Goal: Task Accomplishment & Management: Complete application form

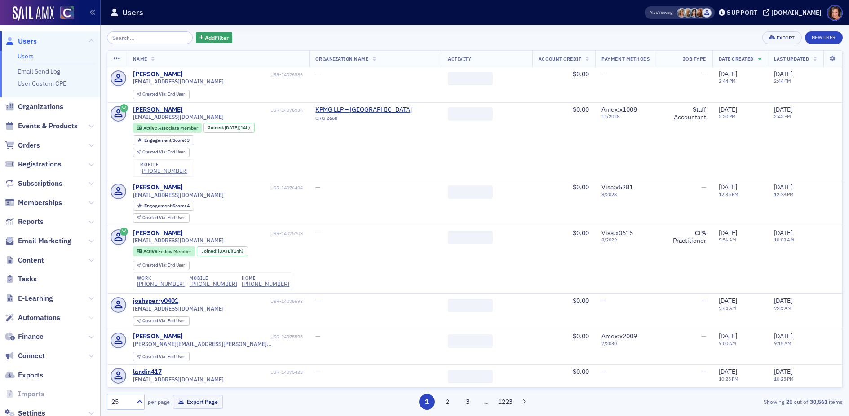
click at [91, 321] on button at bounding box center [90, 318] width 5 height 10
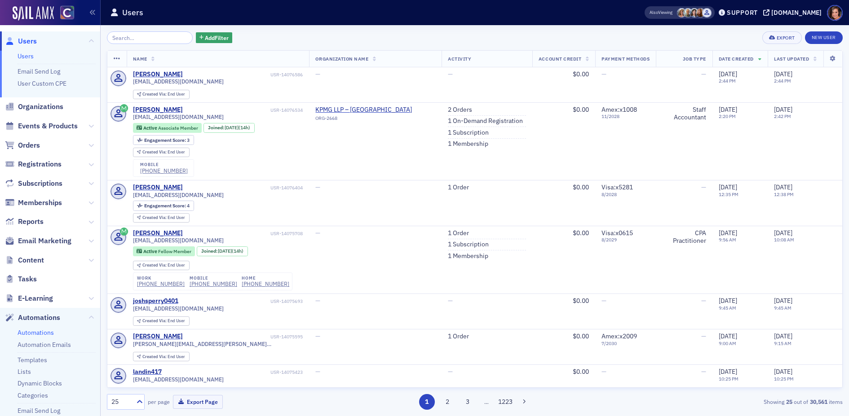
click at [45, 336] on link "Automations" at bounding box center [36, 333] width 36 height 8
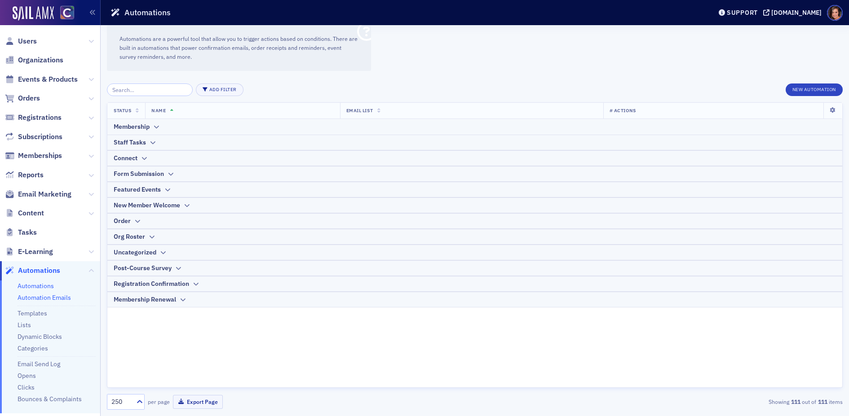
click at [46, 301] on link "Automation Emails" at bounding box center [44, 298] width 53 height 8
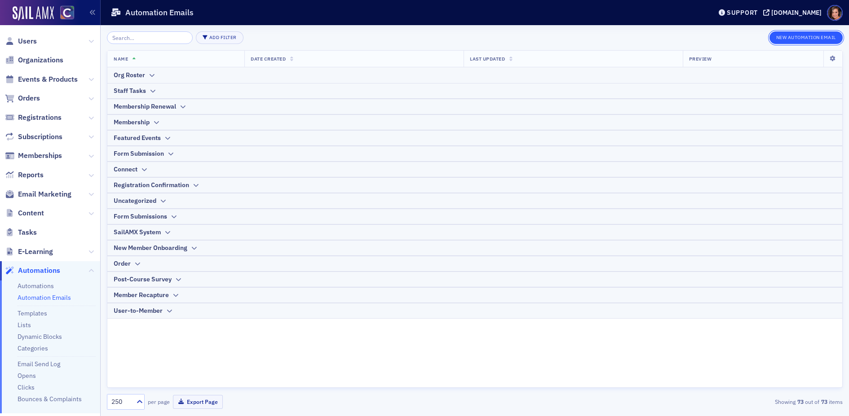
click at [787, 35] on button "New Automation Email" at bounding box center [806, 37] width 74 height 13
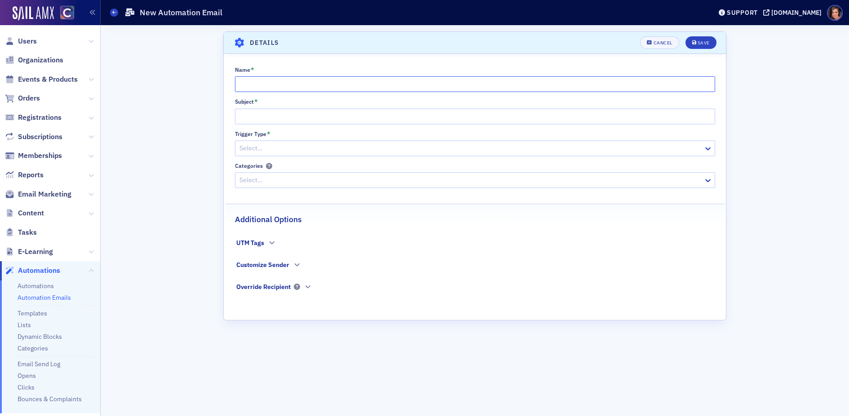
click at [322, 86] on input "Name *" at bounding box center [475, 84] width 480 height 16
type input "License Renewal Reminder"
click at [264, 147] on div at bounding box center [471, 148] width 464 height 11
click at [211, 121] on div "Scroll to Details Details Unsaved changes Cancel Save Name * License Renewal Re…" at bounding box center [475, 220] width 736 height 391
click at [389, 120] on input "Subject *" at bounding box center [475, 117] width 480 height 16
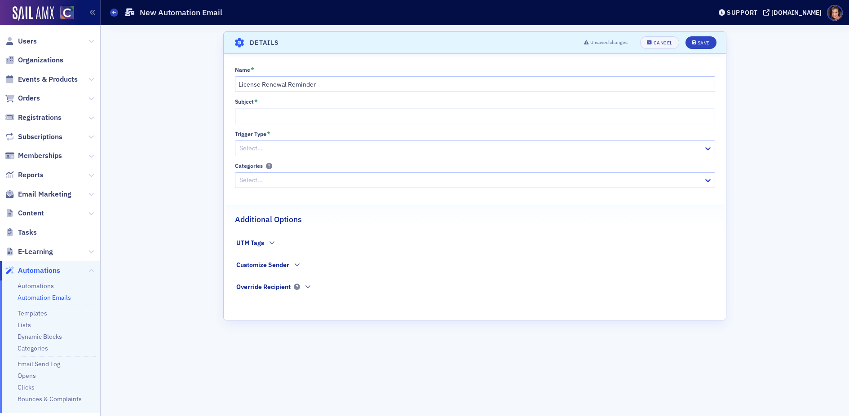
click at [385, 146] on div at bounding box center [471, 148] width 464 height 11
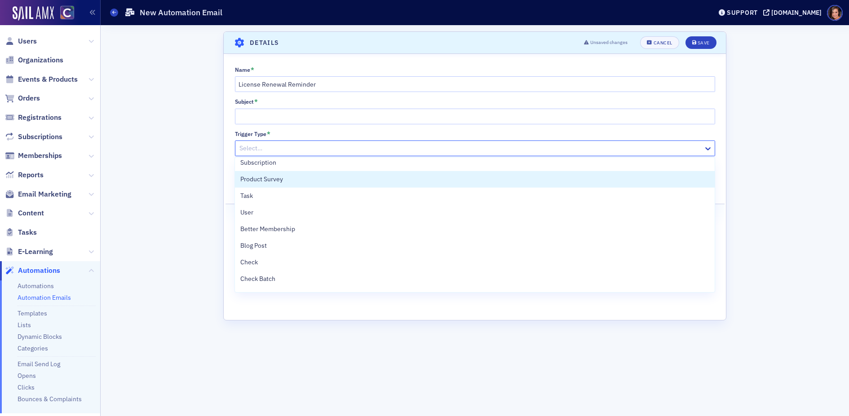
scroll to position [210, 0]
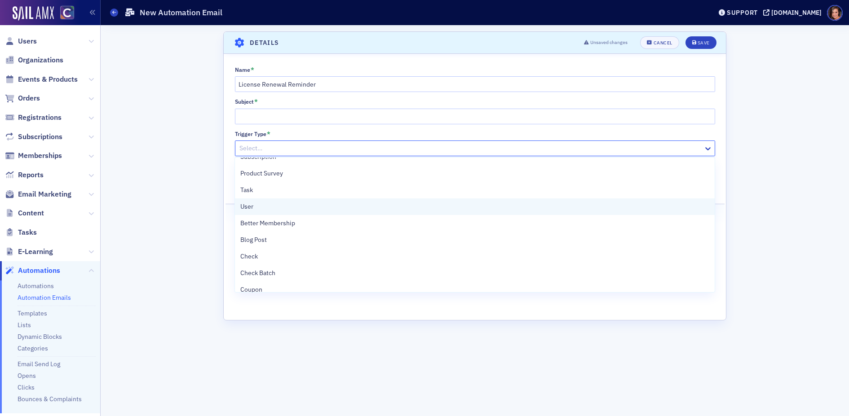
click at [386, 205] on div "User" at bounding box center [474, 206] width 469 height 9
click at [379, 177] on div at bounding box center [471, 180] width 464 height 11
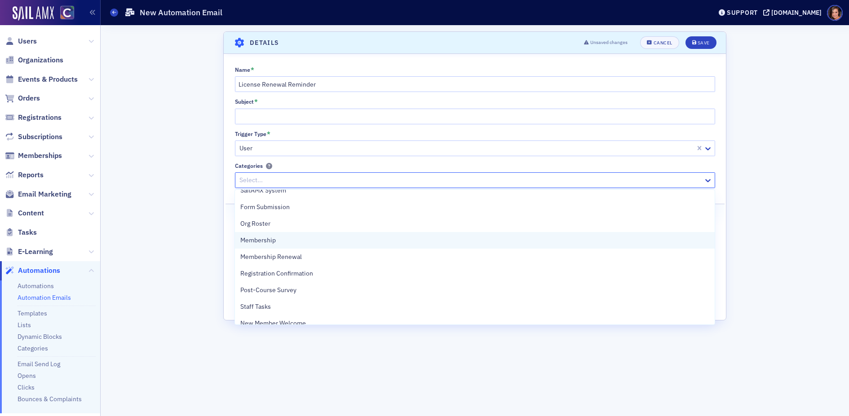
scroll to position [0, 0]
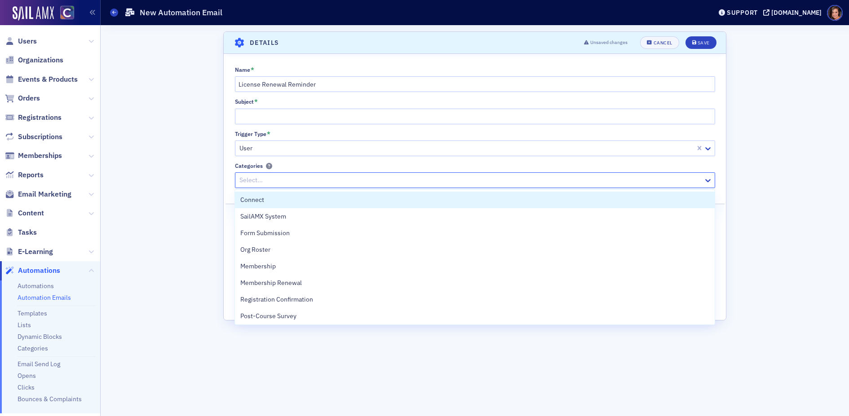
click at [189, 176] on div "Scroll to Details Details Unsaved changes Cancel Save Name * License Renewal Re…" at bounding box center [475, 220] width 736 height 391
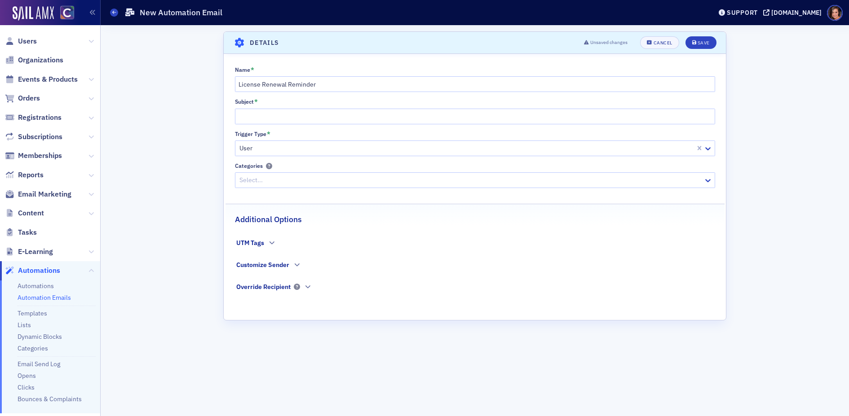
click at [270, 179] on div at bounding box center [471, 180] width 464 height 11
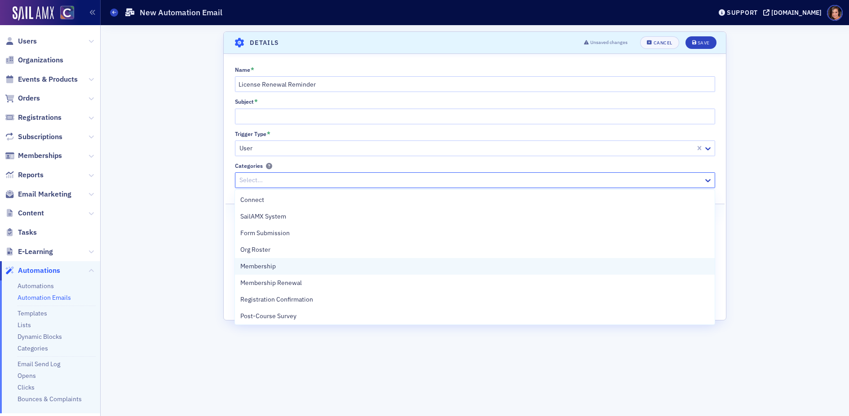
scroll to position [218, 0]
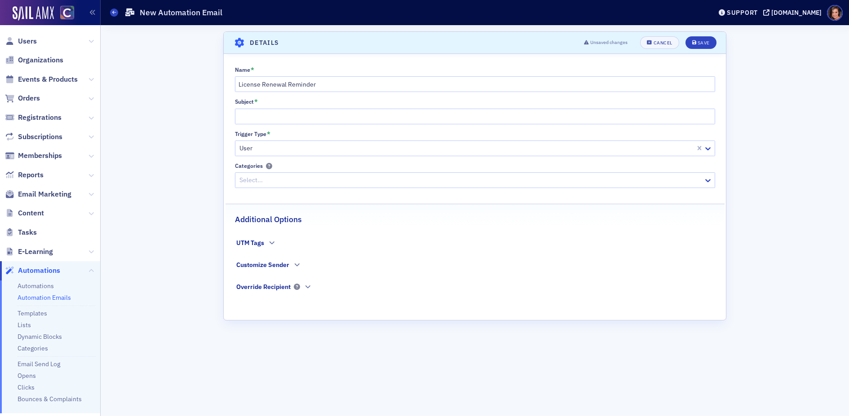
click at [203, 241] on div "Scroll to Details Details Unsaved changes Cancel Save Name * License Renewal Re…" at bounding box center [475, 220] width 736 height 391
click at [275, 243] on button "button" at bounding box center [271, 243] width 9 height 8
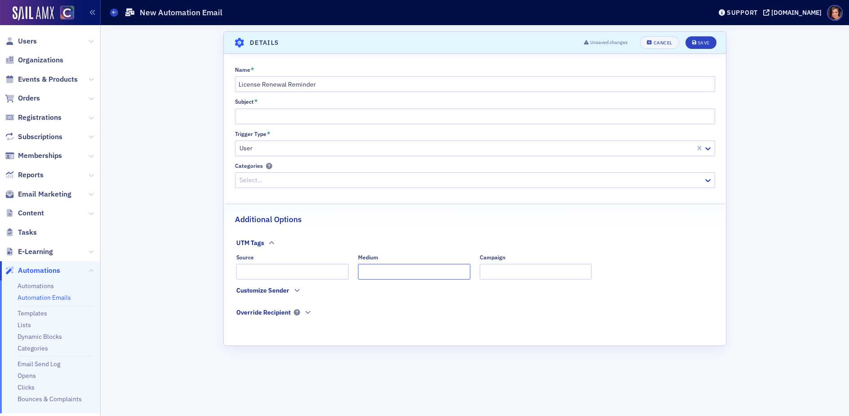
click at [389, 275] on input "Medium" at bounding box center [414, 272] width 112 height 16
type input "email"
click at [328, 274] on input "Source" at bounding box center [292, 272] width 112 height 16
type input "automated"
click at [531, 266] on input "Campaign" at bounding box center [536, 272] width 112 height 16
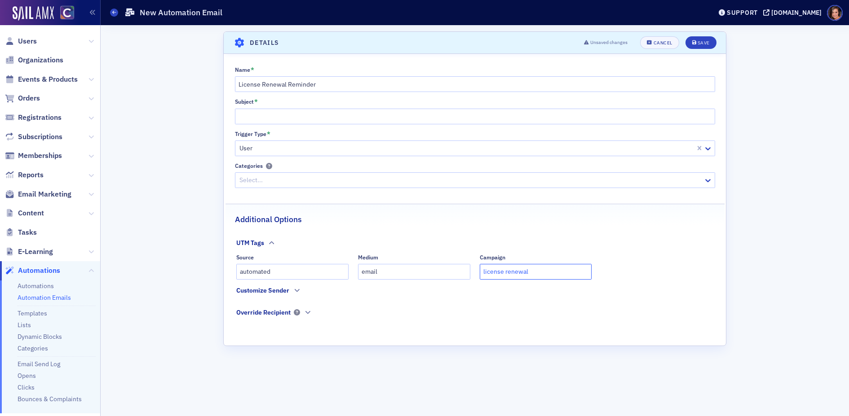
type input "license renewal"
click at [499, 310] on fieldset "Override Recipient" at bounding box center [474, 319] width 477 height 22
click at [394, 112] on input "Subject *" at bounding box center [475, 117] width 480 height 16
paste input "Colorado License Renewal Reminder"
type input "Colorado License Renewal Reminder"
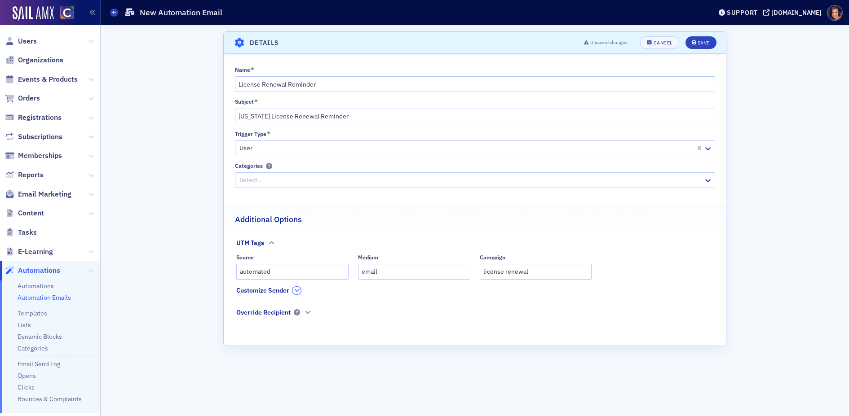
click at [294, 292] on icon "button" at bounding box center [296, 290] width 5 height 5
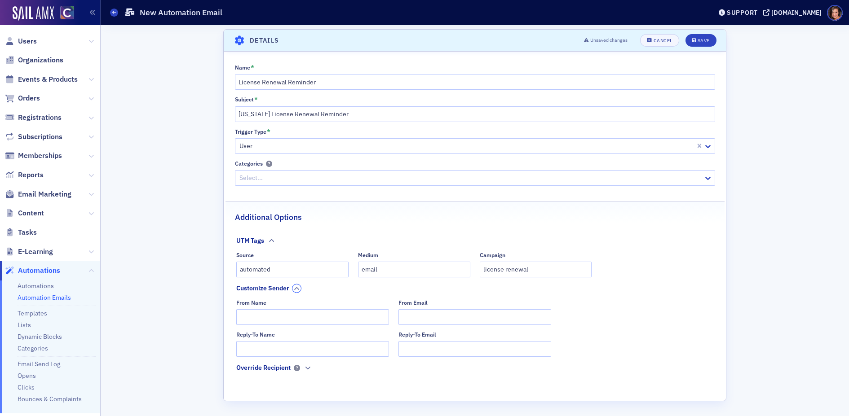
scroll to position [0, 0]
click at [319, 316] on input "From Name" at bounding box center [312, 320] width 153 height 16
type input "COCPA Team"
click at [412, 325] on input "From Email" at bounding box center [474, 320] width 153 height 16
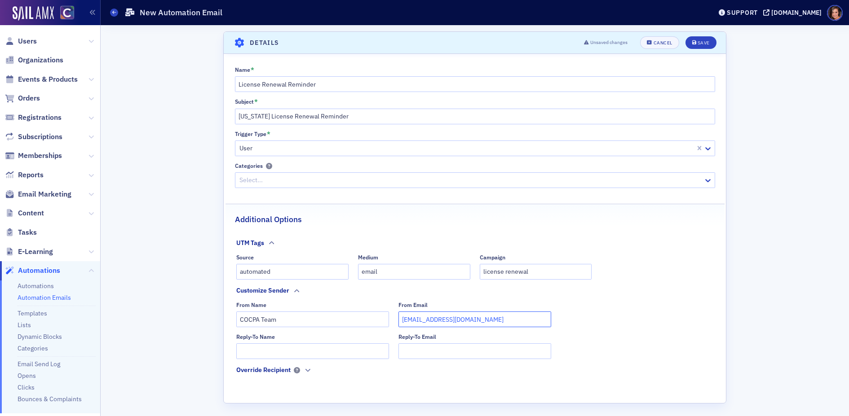
type input "info@cocpa.org"
click at [337, 349] on input "Reply-To Name" at bounding box center [312, 352] width 153 height 16
click at [308, 317] on input "COCPA Team" at bounding box center [312, 320] width 153 height 16
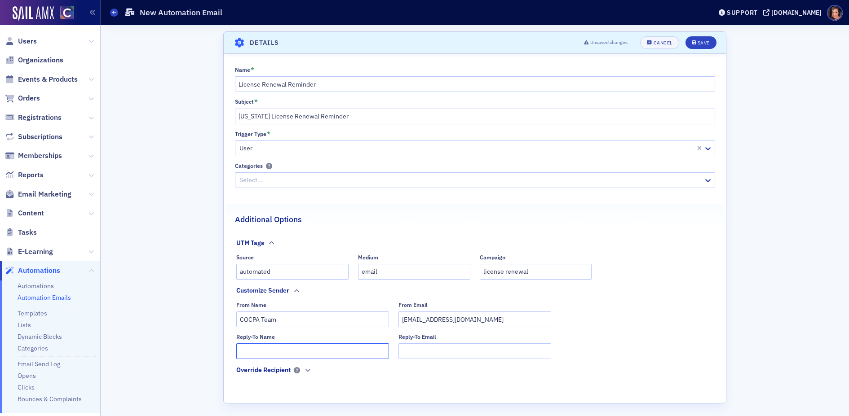
click at [305, 349] on input "Reply-To Name" at bounding box center [312, 352] width 153 height 16
paste input "COCPA Team"
type input "COCPA Team"
click at [444, 317] on input "info@cocpa.org" at bounding box center [474, 320] width 153 height 16
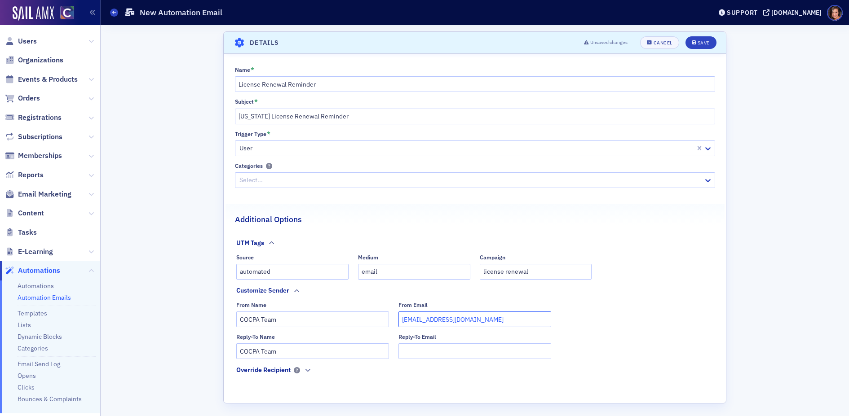
click at [444, 317] on input "info@cocpa.org" at bounding box center [474, 320] width 153 height 16
click at [420, 345] on input "Reply-To Email" at bounding box center [474, 352] width 153 height 16
paste input "info@cocpa.org"
type input "info@cocpa.org"
click at [701, 45] on div "Save" at bounding box center [704, 42] width 12 height 5
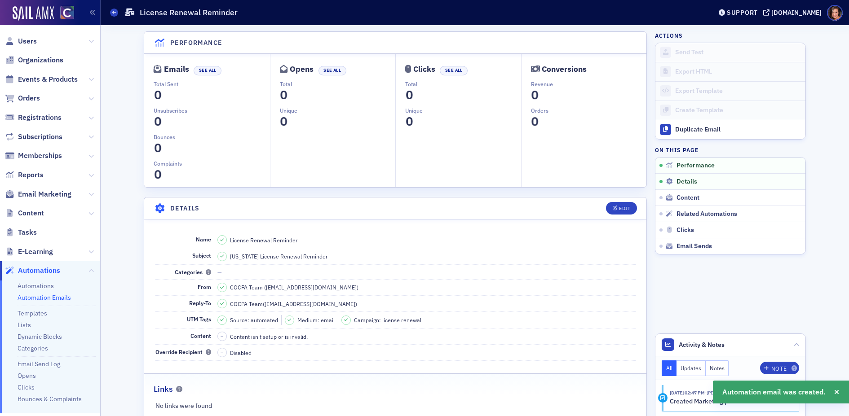
scroll to position [178, 0]
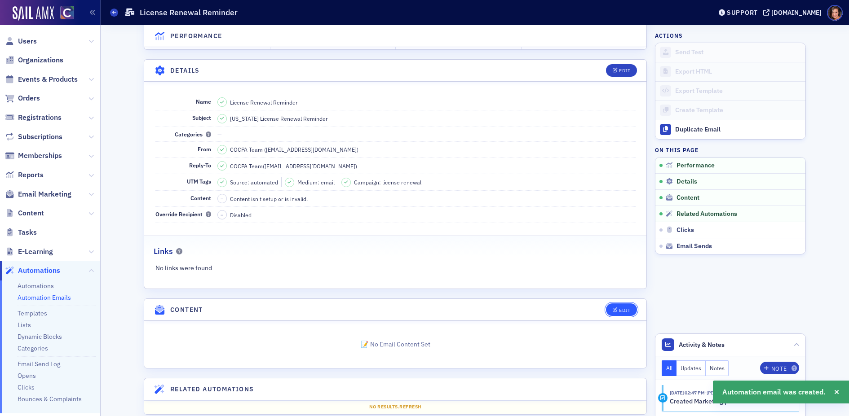
click at [620, 308] on div "Edit" at bounding box center [624, 310] width 11 height 5
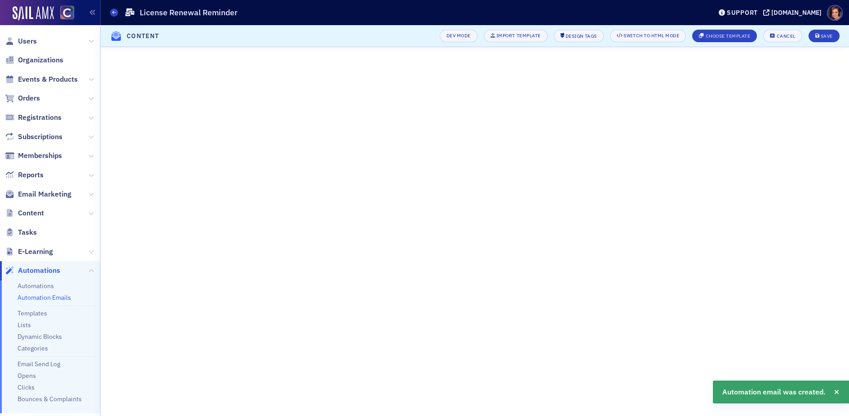
scroll to position [159, 0]
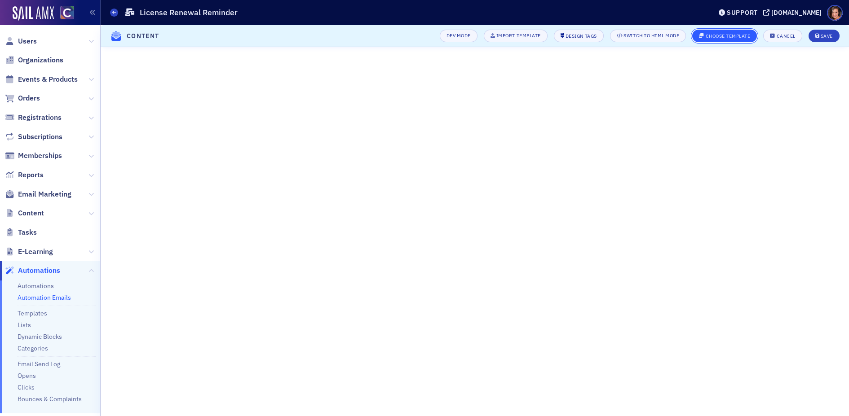
click at [736, 34] on div "Choose Template" at bounding box center [728, 36] width 45 height 5
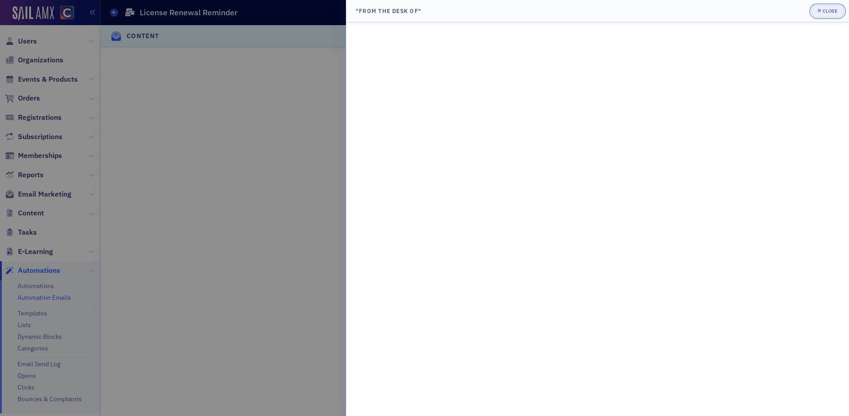
click at [827, 9] on div "Close" at bounding box center [829, 11] width 15 height 5
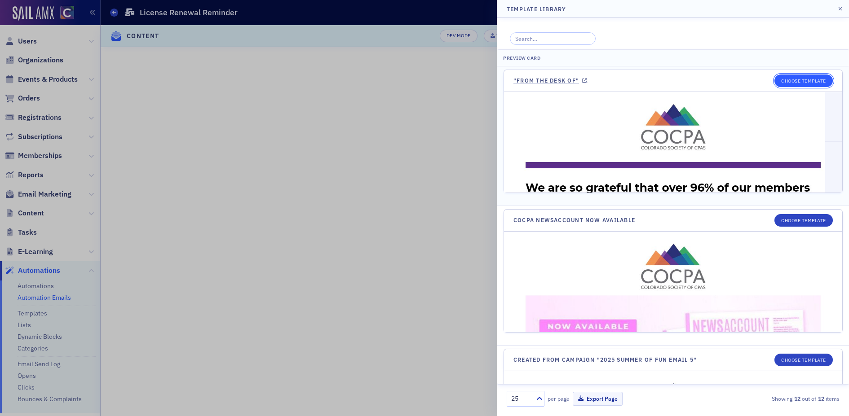
click at [811, 81] on button "Choose Template" at bounding box center [803, 81] width 58 height 13
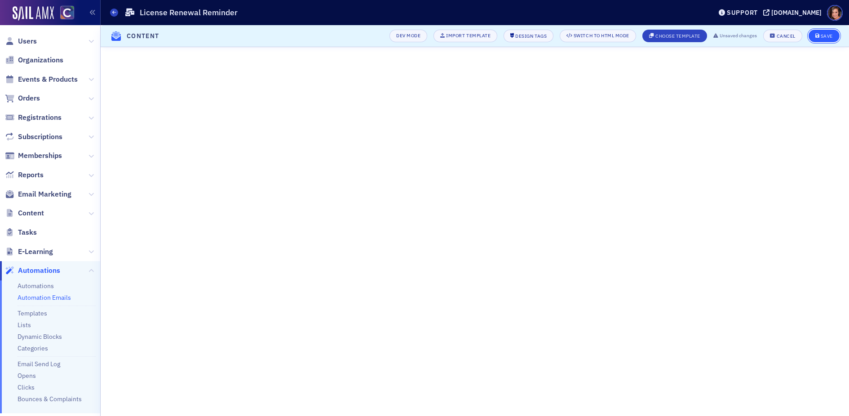
click at [822, 35] on div "Save" at bounding box center [827, 36] width 12 height 5
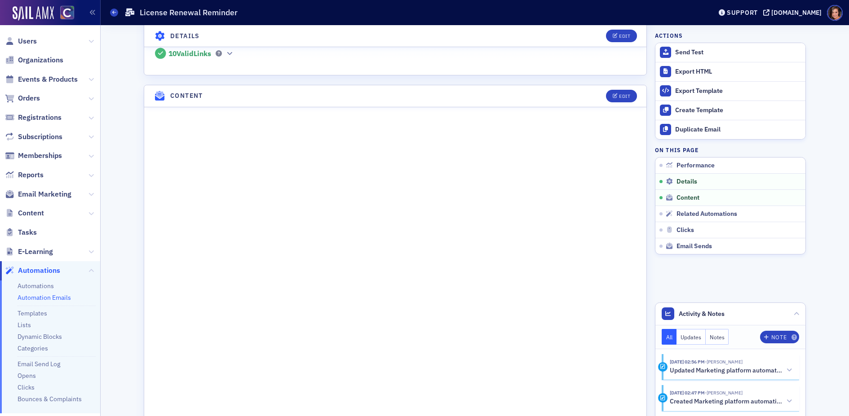
scroll to position [351, 0]
click at [619, 100] on header "Content Edit" at bounding box center [395, 97] width 502 height 22
click at [612, 91] on button "Edit" at bounding box center [621, 96] width 31 height 13
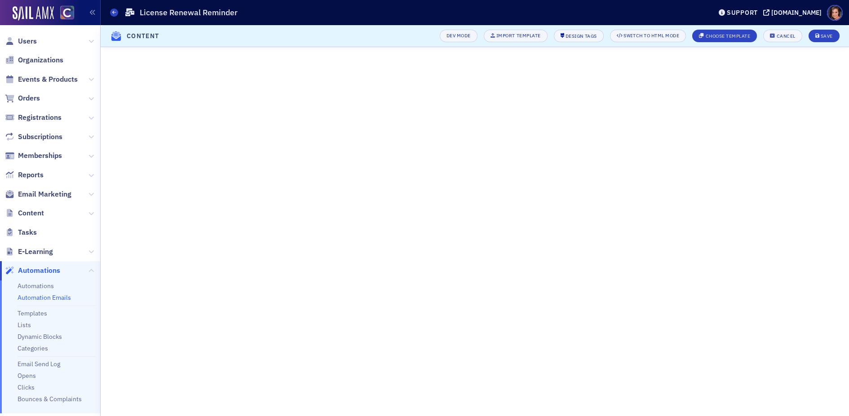
scroll to position [159, 0]
click at [833, 35] on button "Save" at bounding box center [824, 36] width 31 height 13
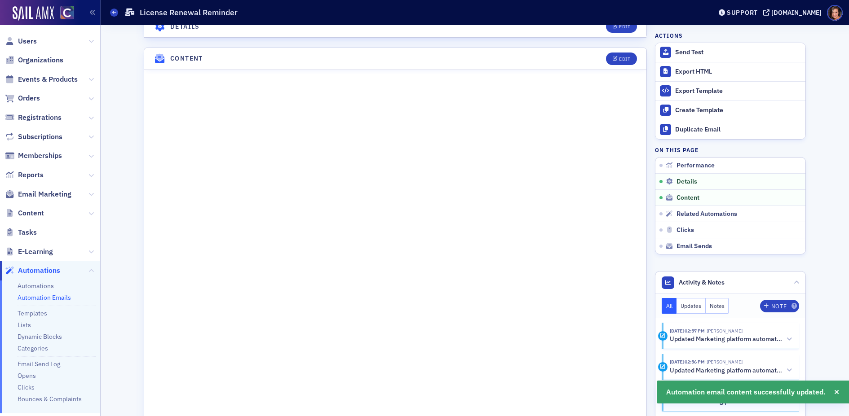
scroll to position [403, 0]
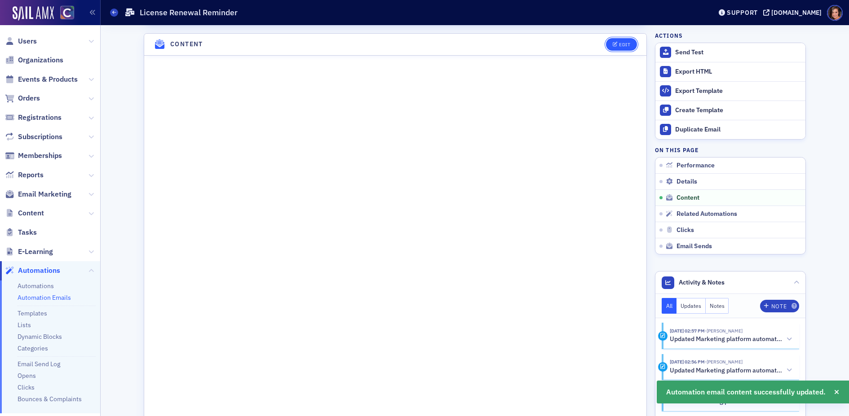
click at [617, 42] on icon "button" at bounding box center [615, 44] width 5 height 5
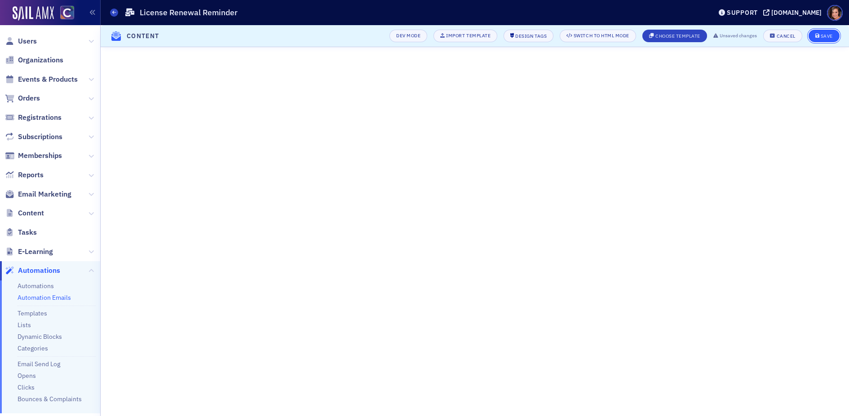
click at [820, 40] on button "Save" at bounding box center [824, 36] width 31 height 13
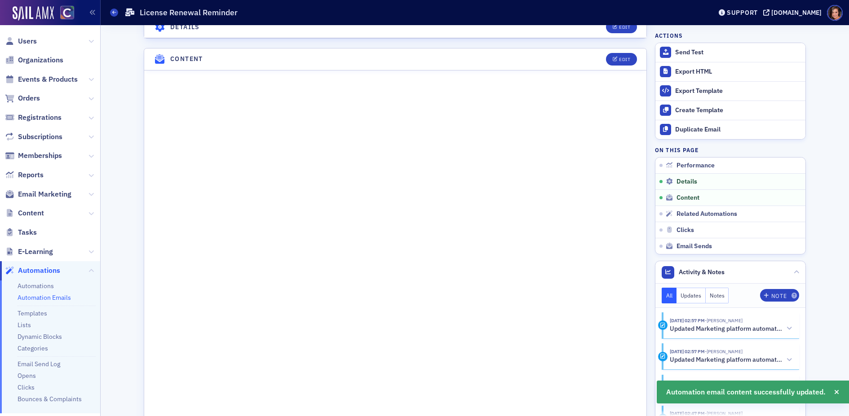
scroll to position [403, 0]
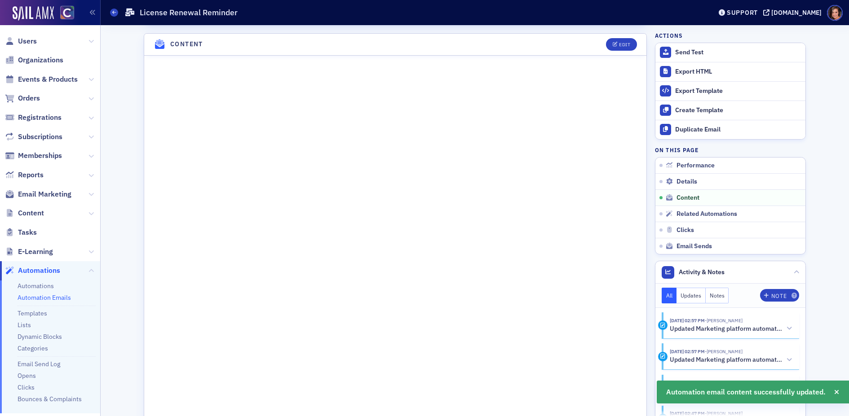
click at [624, 48] on header "Content Edit" at bounding box center [395, 45] width 502 height 22
click at [623, 38] on button "Edit" at bounding box center [621, 44] width 31 height 13
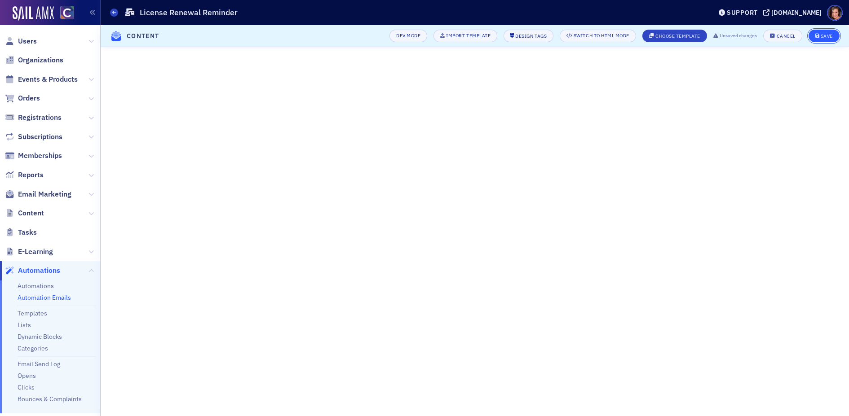
click at [823, 34] on div "Save" at bounding box center [827, 36] width 12 height 5
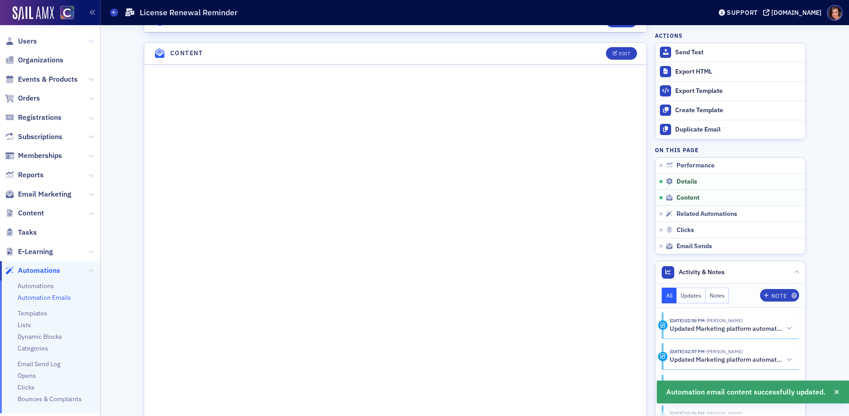
scroll to position [403, 0]
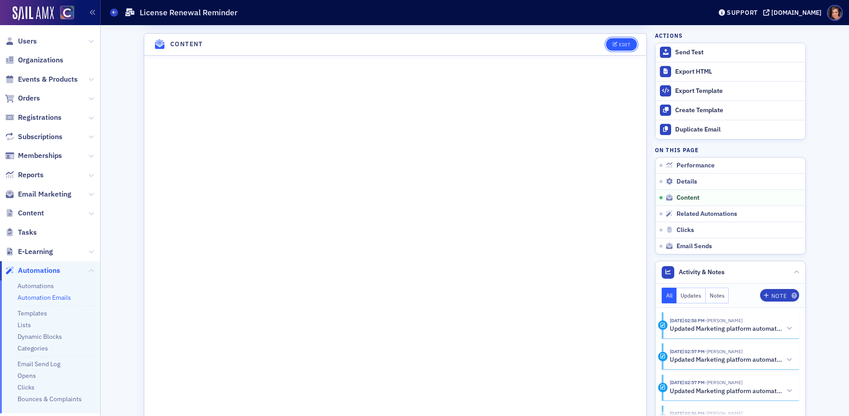
click at [622, 42] on div "Edit" at bounding box center [624, 44] width 11 height 5
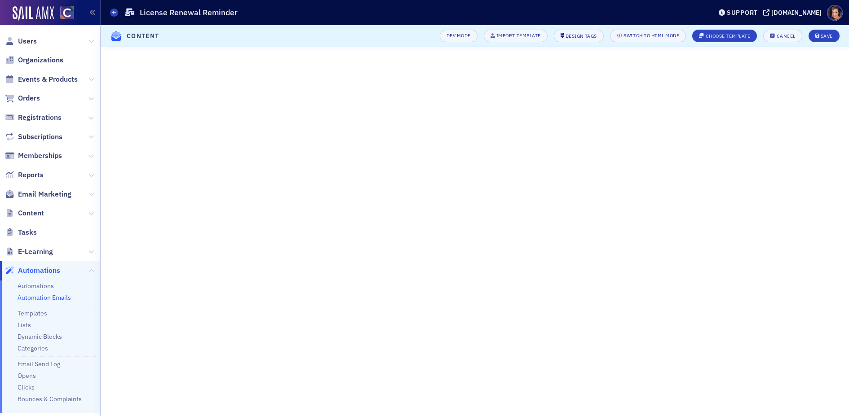
scroll to position [159, 0]
click at [818, 34] on icon "submit" at bounding box center [817, 36] width 4 height 5
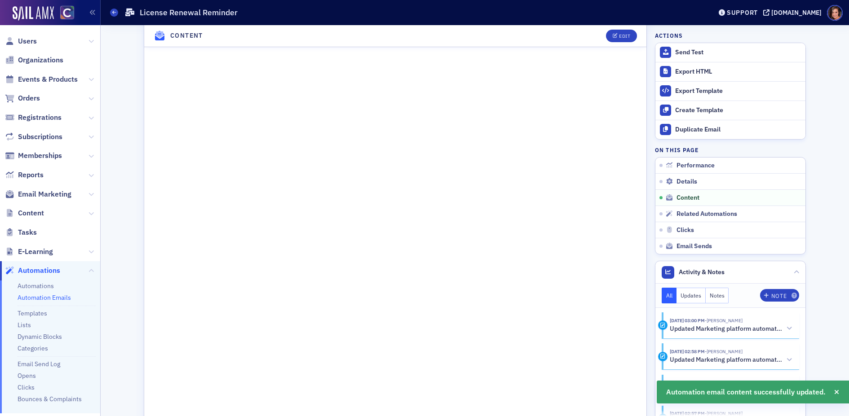
scroll to position [486, 0]
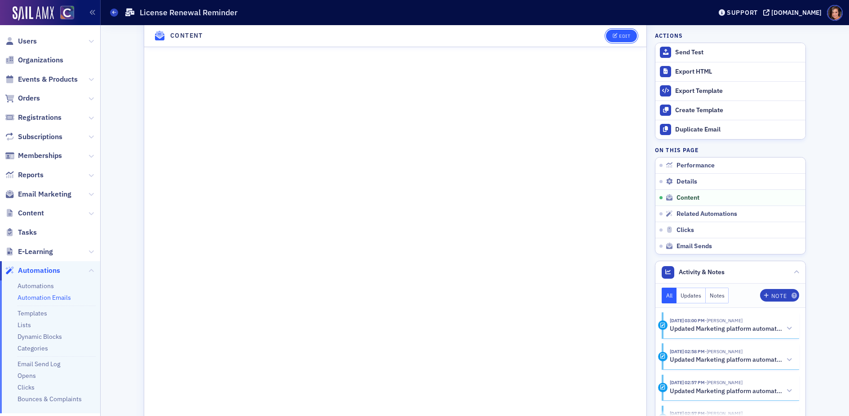
click at [613, 37] on icon "button" at bounding box center [615, 36] width 5 height 5
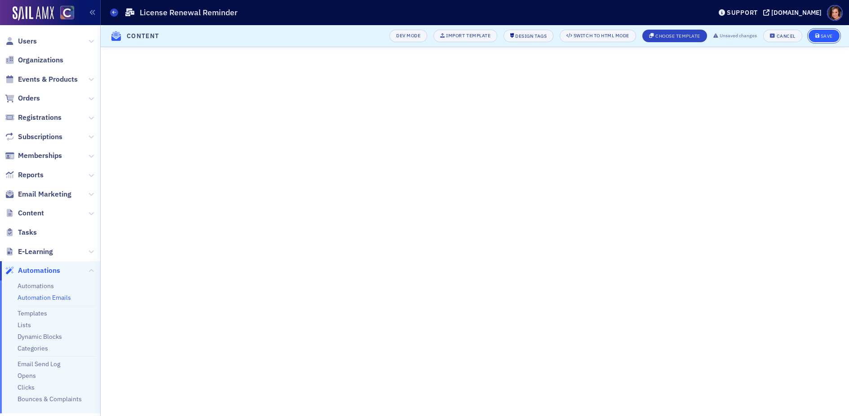
click at [817, 39] on button "Save" at bounding box center [824, 36] width 31 height 13
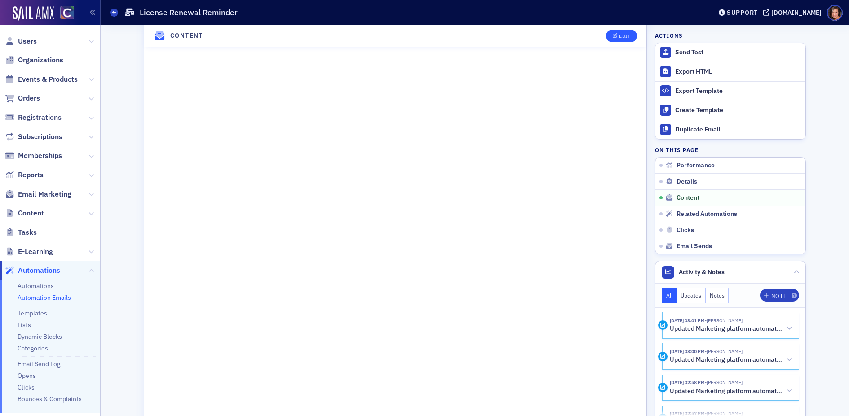
scroll to position [517, 0]
click at [628, 38] on div "Edit" at bounding box center [624, 36] width 11 height 5
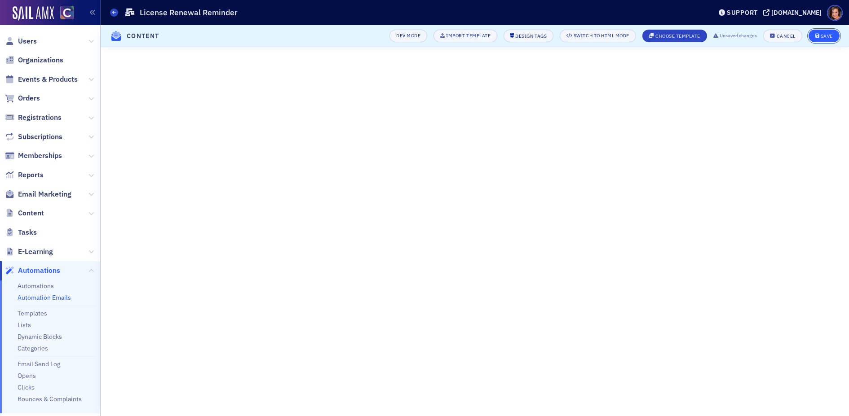
click at [828, 36] on div "Save" at bounding box center [827, 36] width 12 height 5
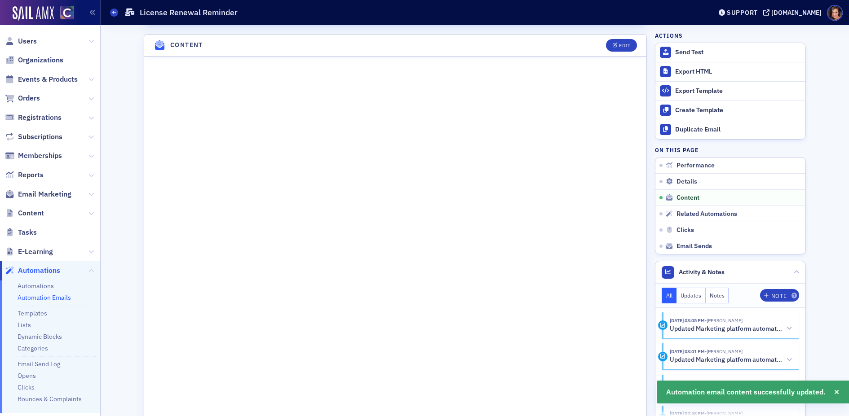
scroll to position [403, 0]
click at [623, 42] on div "Edit" at bounding box center [624, 44] width 11 height 5
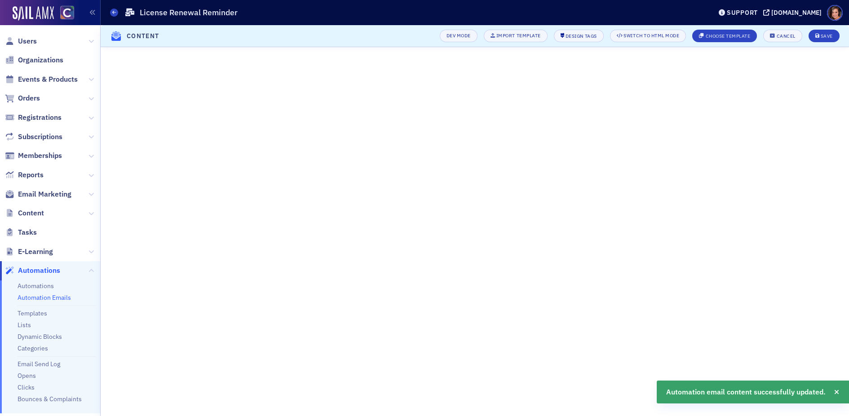
scroll to position [159, 0]
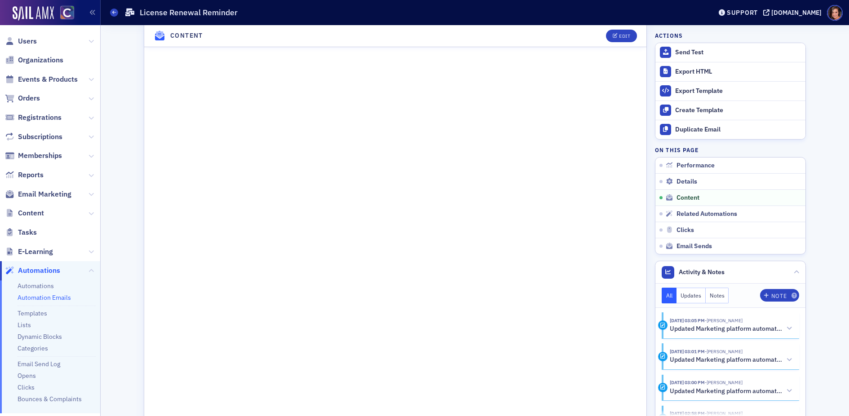
scroll to position [524, 0]
click at [623, 35] on div "Edit" at bounding box center [624, 36] width 11 height 5
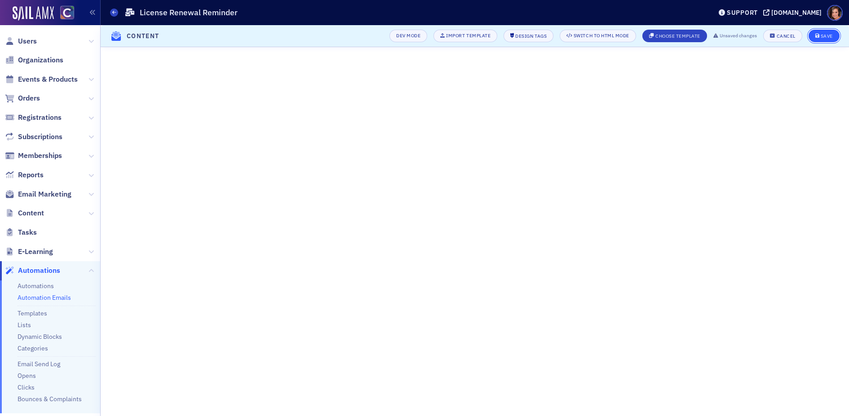
click at [827, 30] on button "Save" at bounding box center [824, 36] width 31 height 13
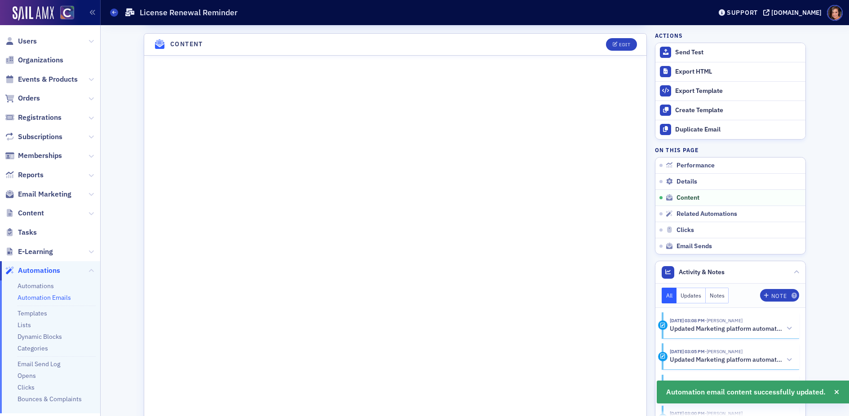
scroll to position [730, 0]
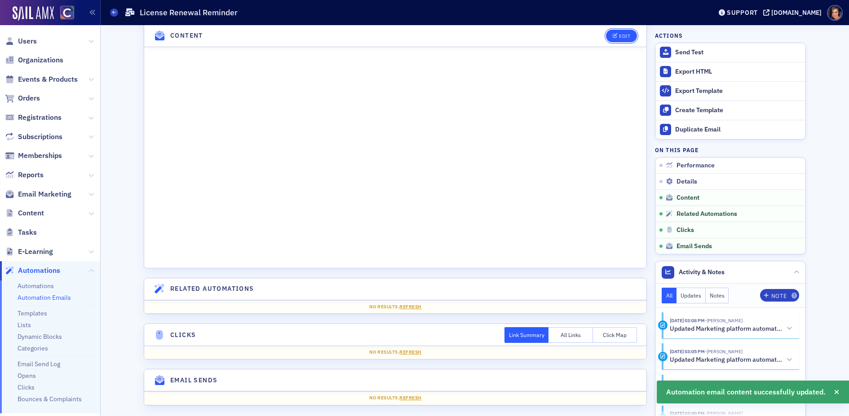
click at [623, 34] on div "Edit" at bounding box center [624, 36] width 11 height 5
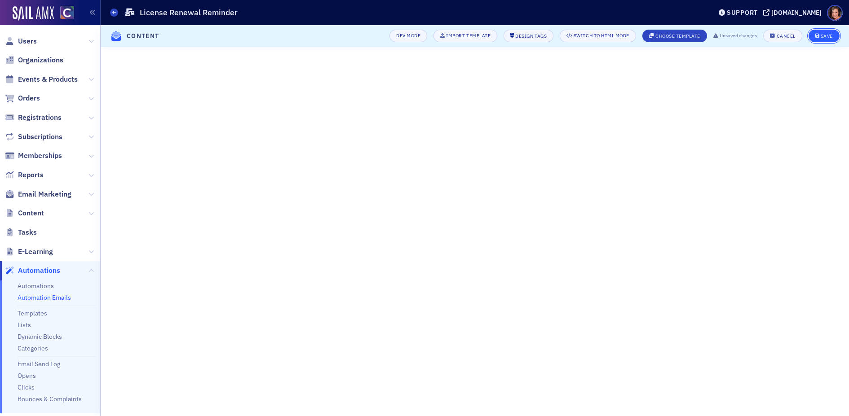
click at [827, 35] on div "Save" at bounding box center [827, 36] width 12 height 5
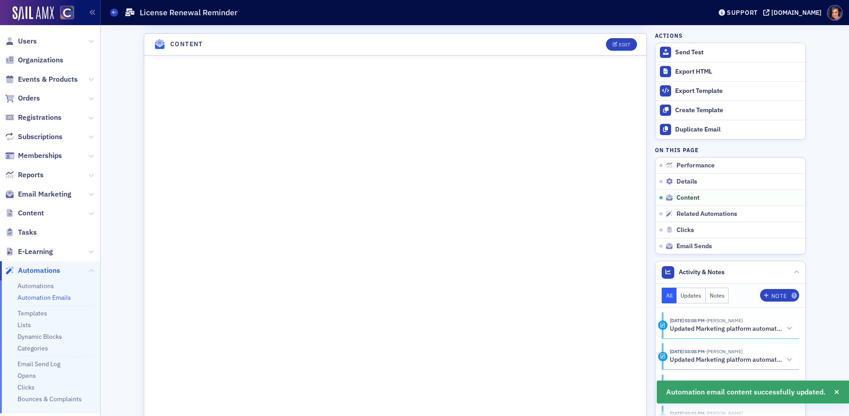
scroll to position [0, 0]
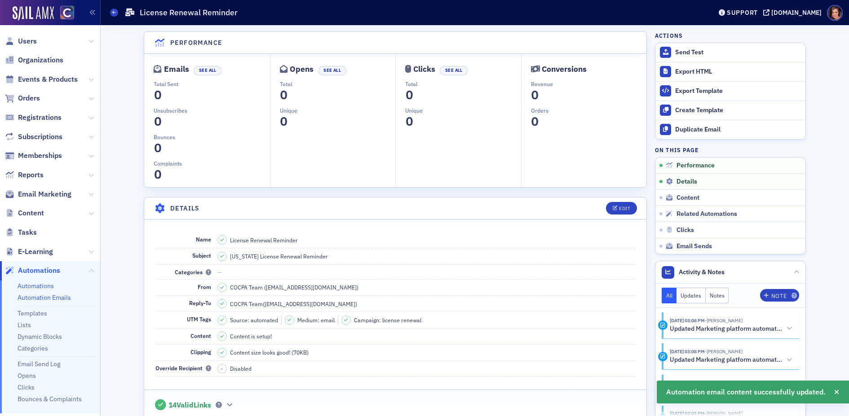
click at [25, 285] on link "Automations" at bounding box center [36, 286] width 36 height 8
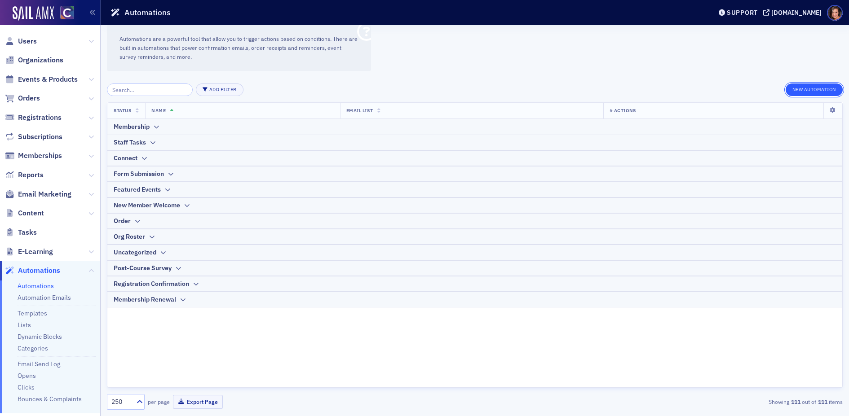
click at [805, 84] on button "New Automation" at bounding box center [814, 90] width 57 height 13
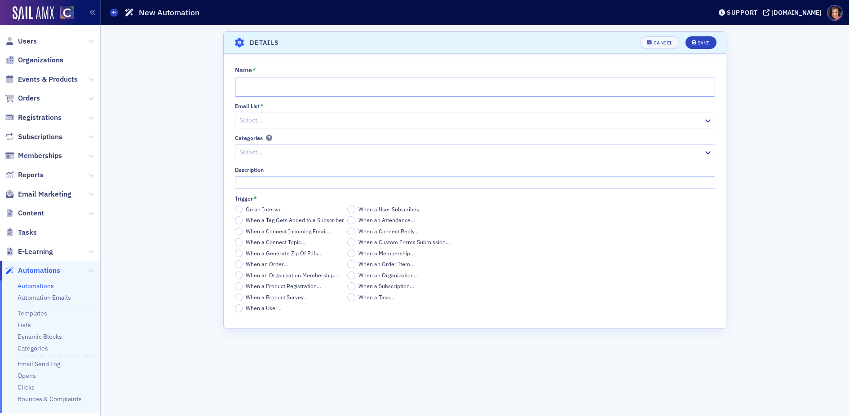
click at [387, 85] on input "Name *" at bounding box center [475, 87] width 480 height 19
paste input "License Renewal"
type input "License Renewal Reminder"
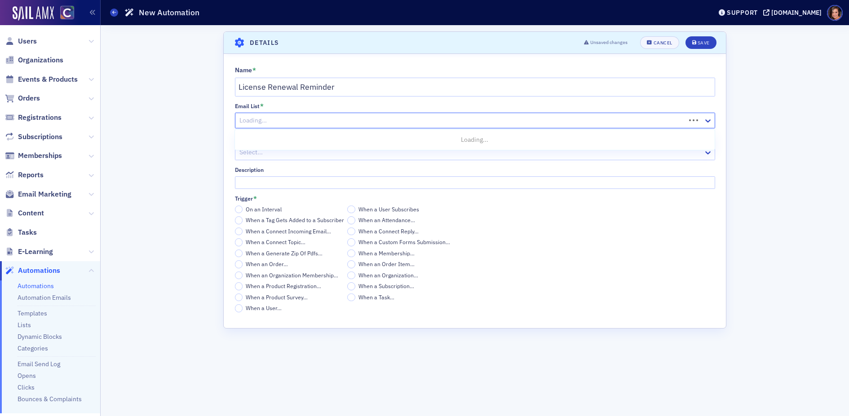
click at [357, 124] on div at bounding box center [462, 120] width 446 height 11
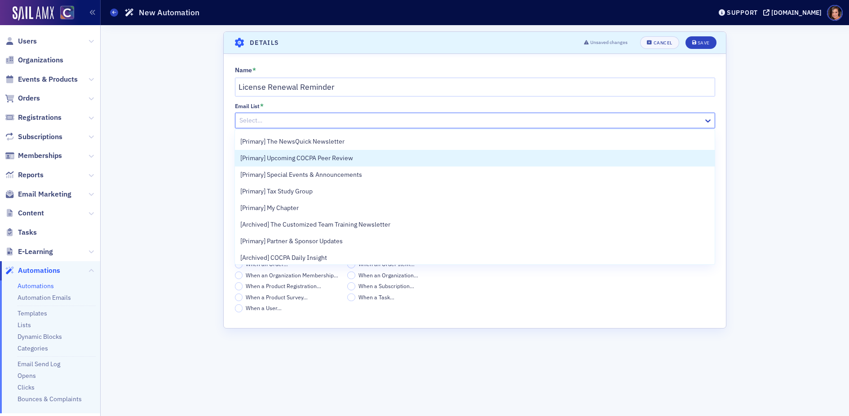
scroll to position [130, 0]
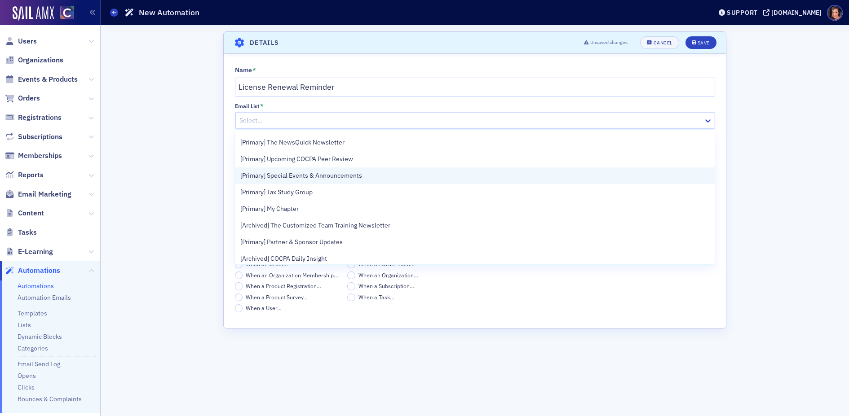
click at [362, 178] on span "[Primary] Special Events & Announcements" at bounding box center [301, 175] width 122 height 9
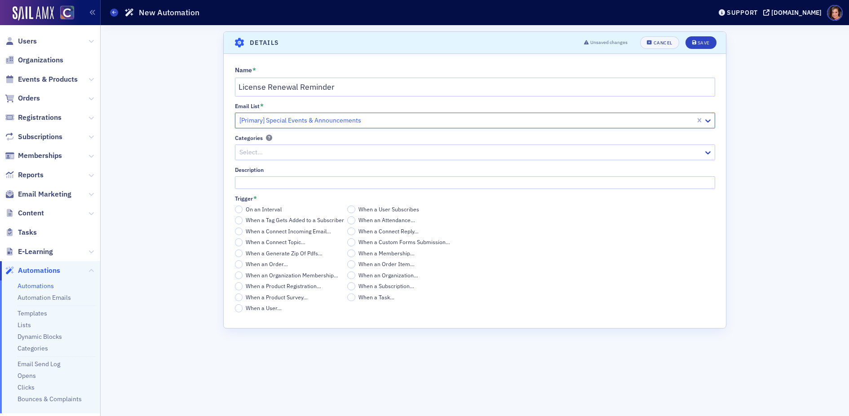
click at [174, 206] on div "Scroll to Details Details Unsaved changes Cancel Save Name * License Renewal Re…" at bounding box center [475, 220] width 736 height 391
click at [276, 208] on span "On an Interval" at bounding box center [264, 209] width 36 height 7
click at [243, 208] on input "On an Interval" at bounding box center [239, 210] width 8 height 8
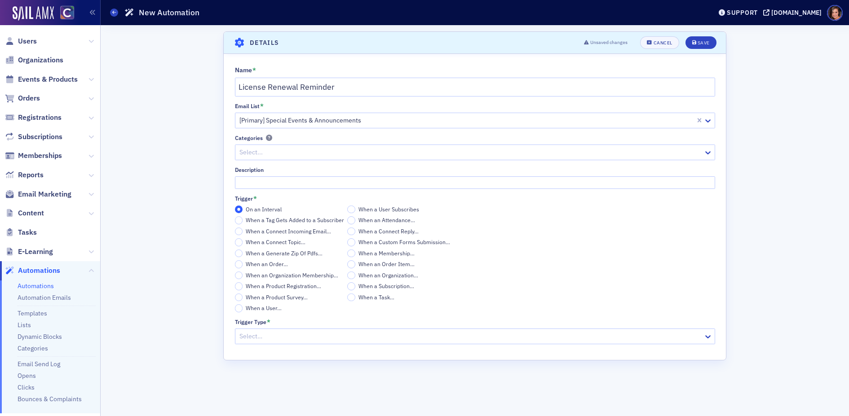
click at [297, 336] on div at bounding box center [471, 336] width 464 height 11
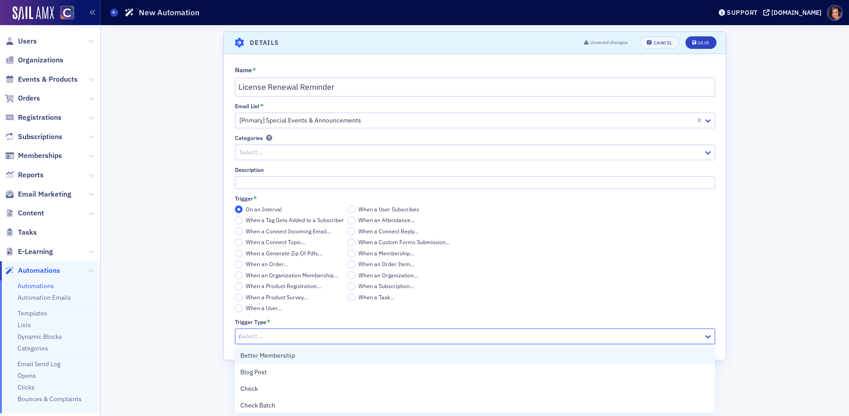
type input "us"
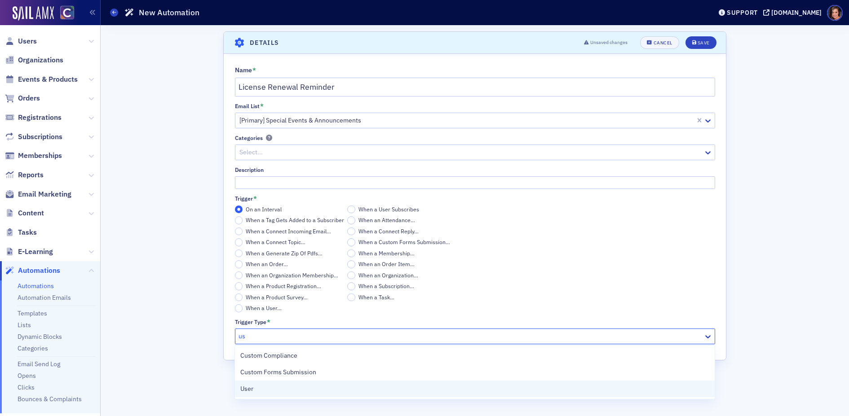
click at [300, 393] on div "User" at bounding box center [474, 389] width 469 height 9
click at [800, 77] on div "Scroll to Details Details Unsaved changes Cancel Save Name * License Renewal Re…" at bounding box center [475, 220] width 736 height 391
click at [703, 38] on button "Save" at bounding box center [700, 42] width 31 height 13
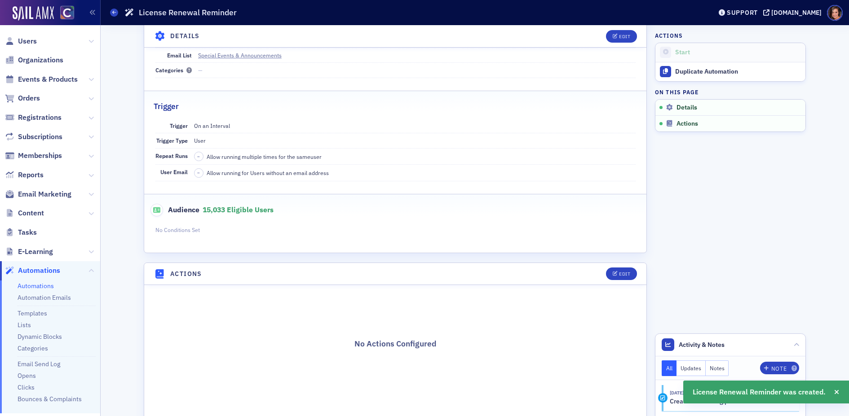
scroll to position [77, 0]
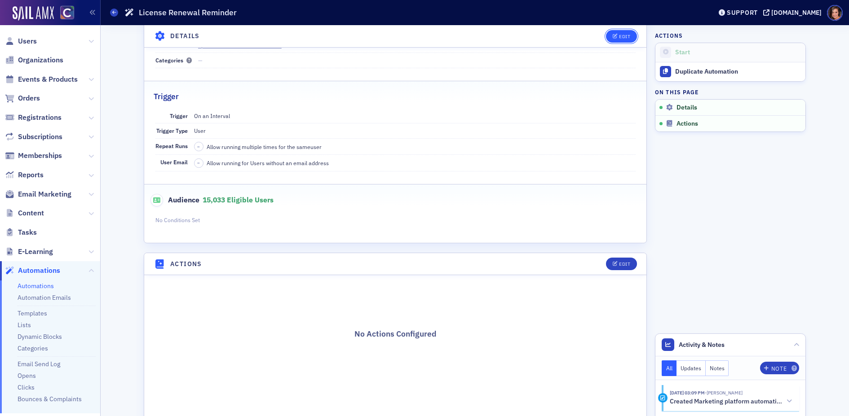
click at [616, 38] on icon "button" at bounding box center [615, 36] width 5 height 5
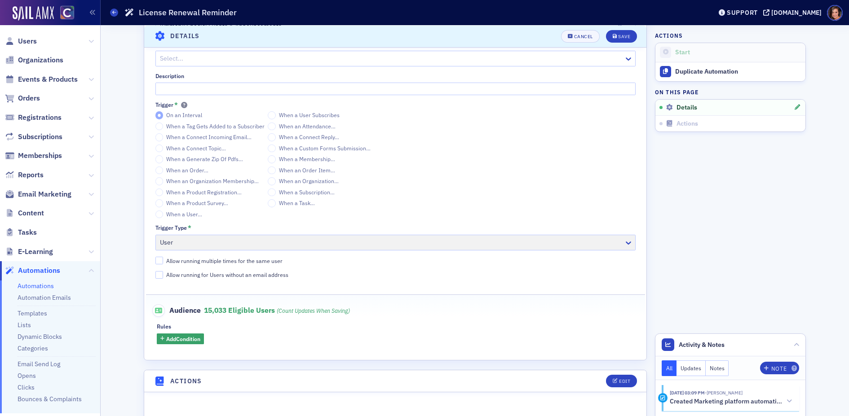
scroll to position [131, 0]
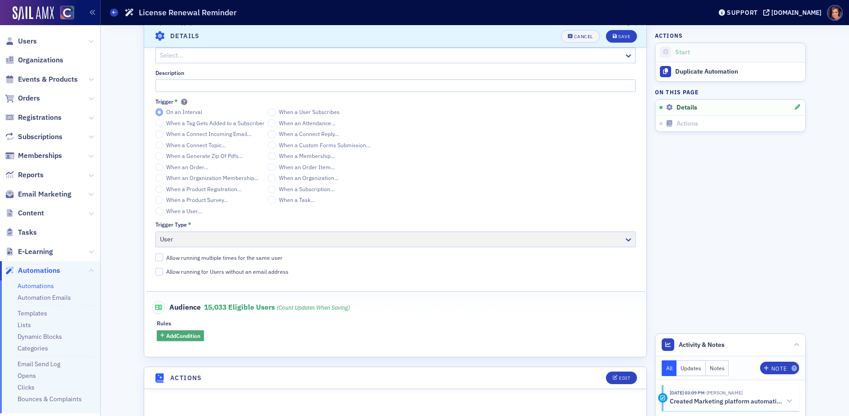
click at [177, 332] on span "Add Condition" at bounding box center [183, 336] width 34 height 8
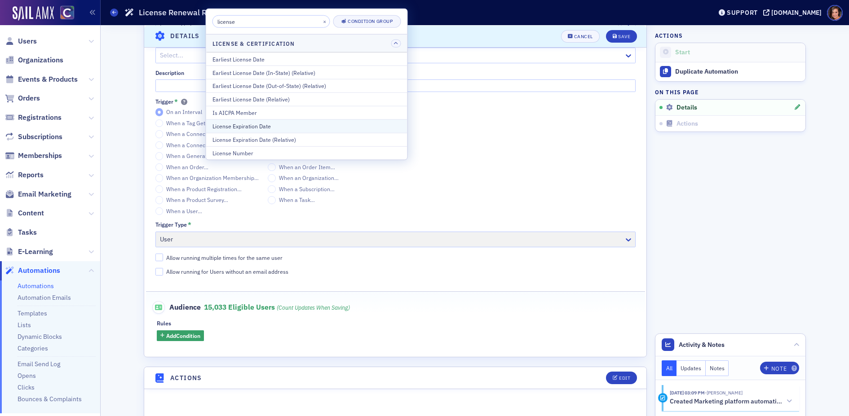
type input "license"
click at [297, 128] on div "License Expiration Date" at bounding box center [306, 126] width 189 height 8
select select "9"
select select "2025"
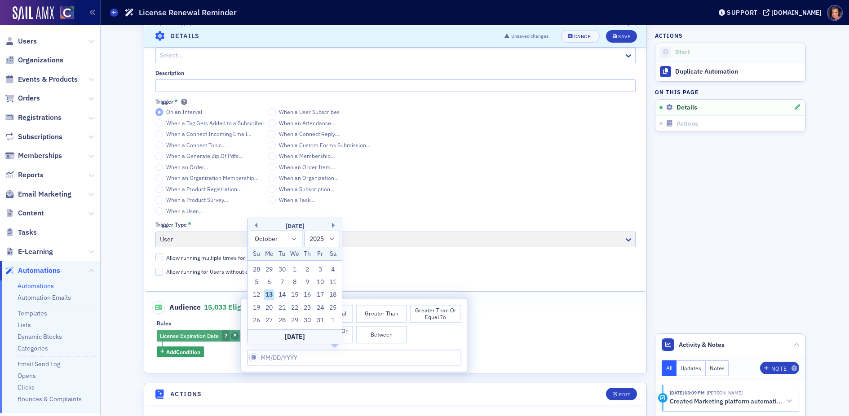
click at [237, 332] on span "button" at bounding box center [235, 336] width 8 height 8
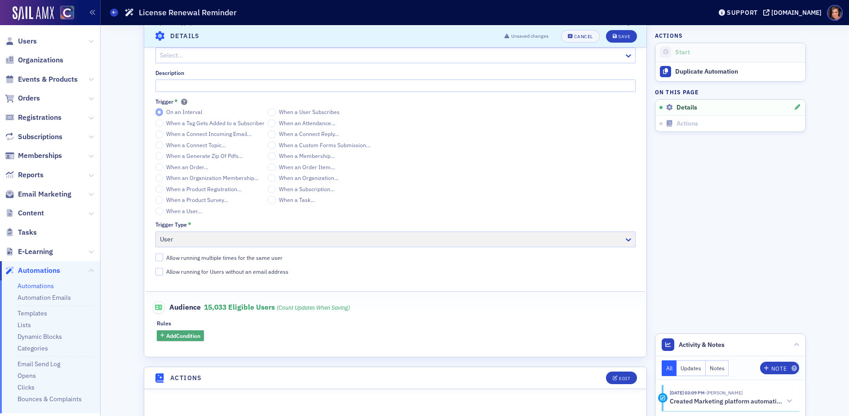
click at [196, 333] on span "Add Condition" at bounding box center [183, 336] width 34 height 8
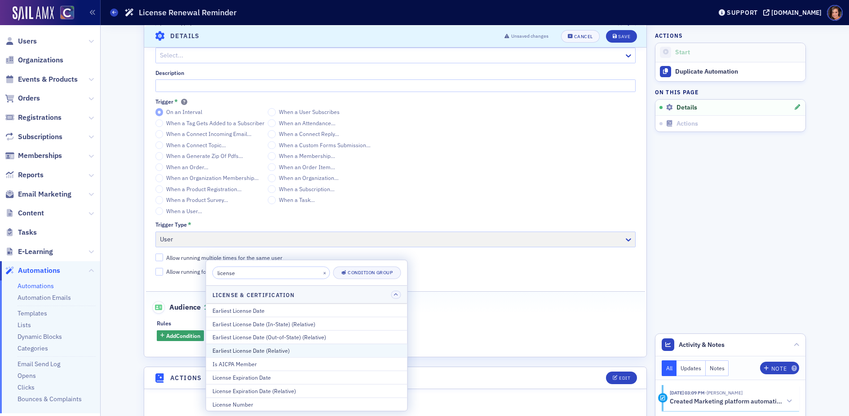
click at [234, 348] on div "Earliest License Date (Relative)" at bounding box center [306, 351] width 189 height 8
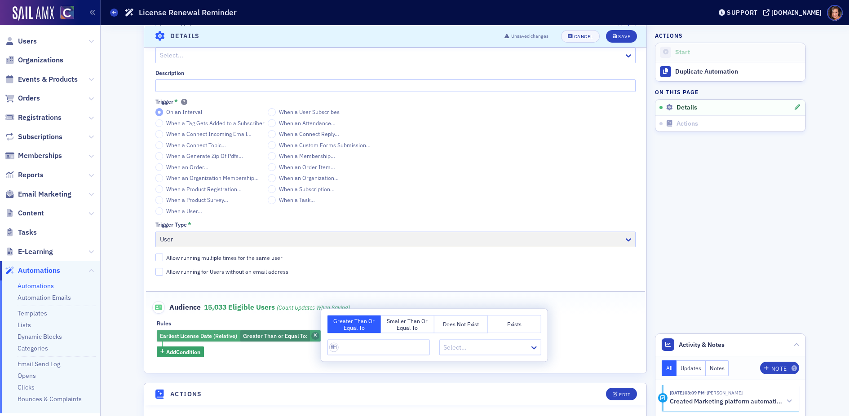
click at [314, 336] on icon "button" at bounding box center [316, 336] width 4 height 5
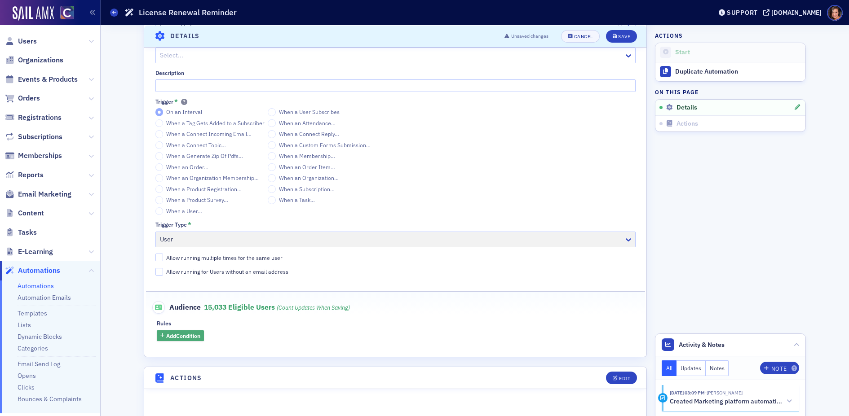
click at [192, 338] on span "Add Condition" at bounding box center [183, 336] width 34 height 8
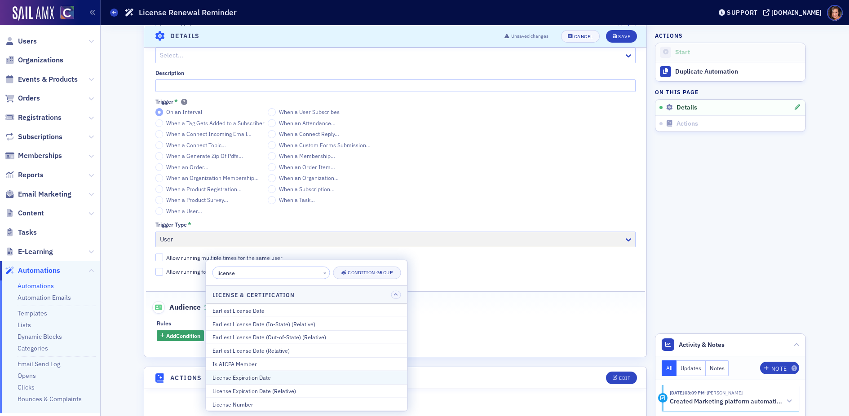
click at [243, 377] on div "License Expiration Date" at bounding box center [306, 378] width 189 height 8
select select "9"
select select "2025"
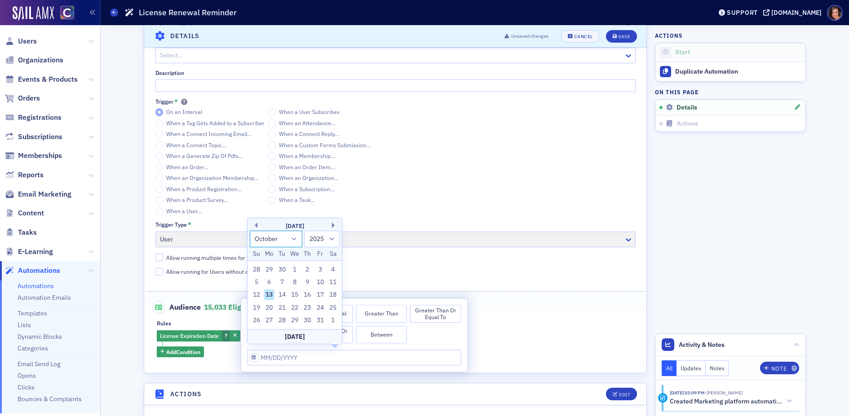
click at [287, 238] on select "January February March April May June July August September October November De…" at bounding box center [276, 239] width 53 height 17
select select "10"
click at [250, 231] on select "January February March April May June July August September October November De…" at bounding box center [276, 239] width 53 height 17
click at [259, 321] on div "30" at bounding box center [256, 320] width 11 height 11
type input "11/30/2025"
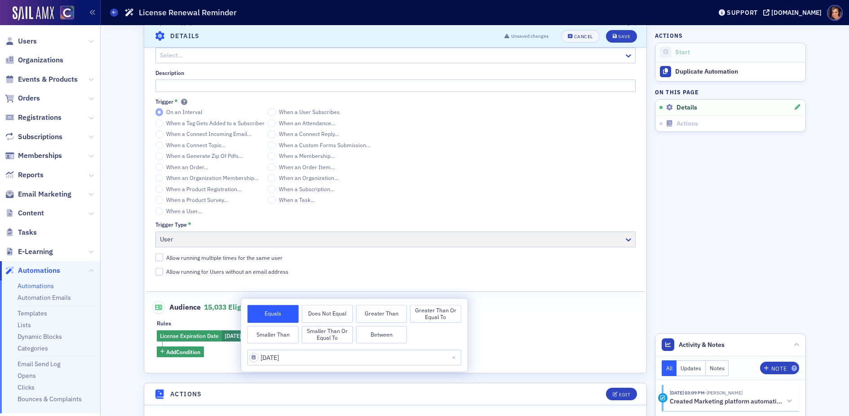
click at [490, 328] on div "Rules License Expiration Date 11/30/2025 Add Condition" at bounding box center [395, 338] width 477 height 37
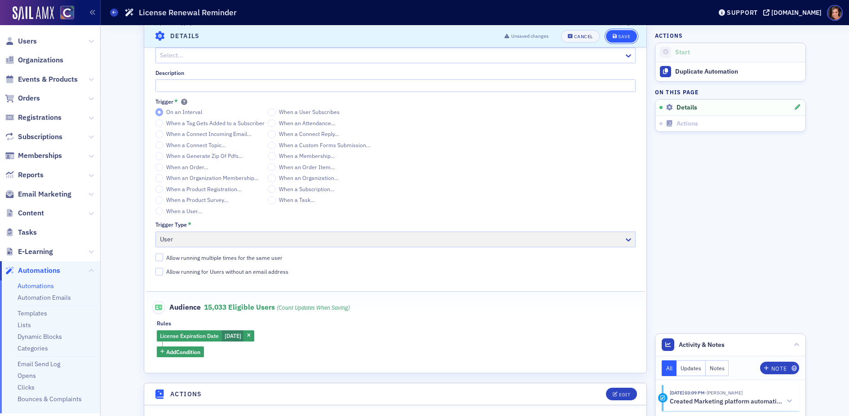
click at [619, 31] on button "Save" at bounding box center [621, 36] width 31 height 13
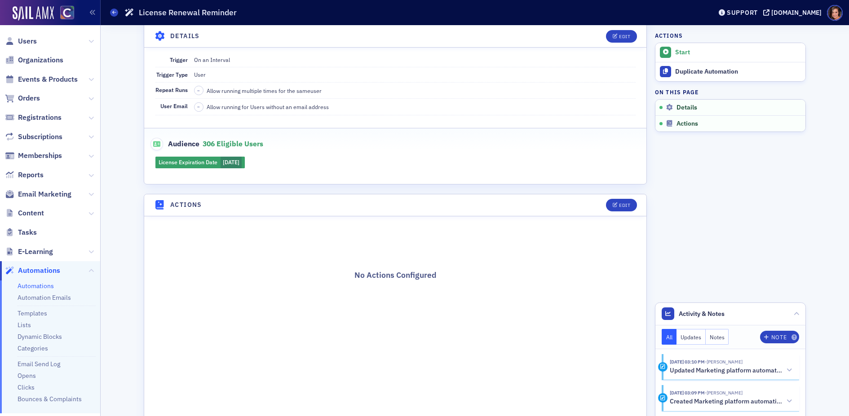
scroll to position [141, 0]
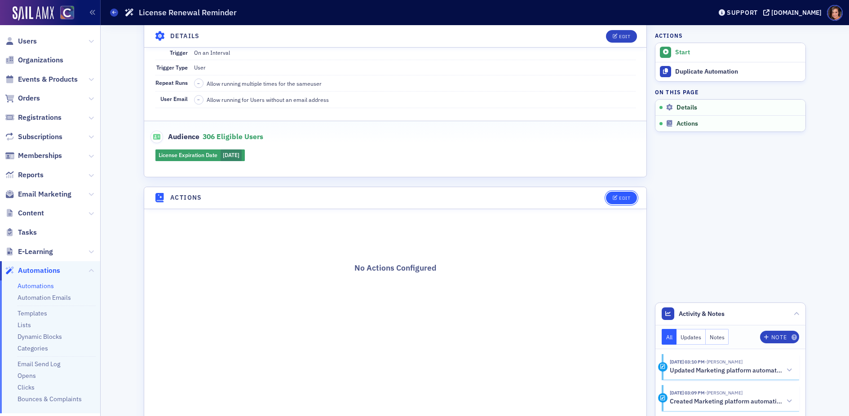
click at [623, 196] on div "Edit" at bounding box center [624, 198] width 11 height 5
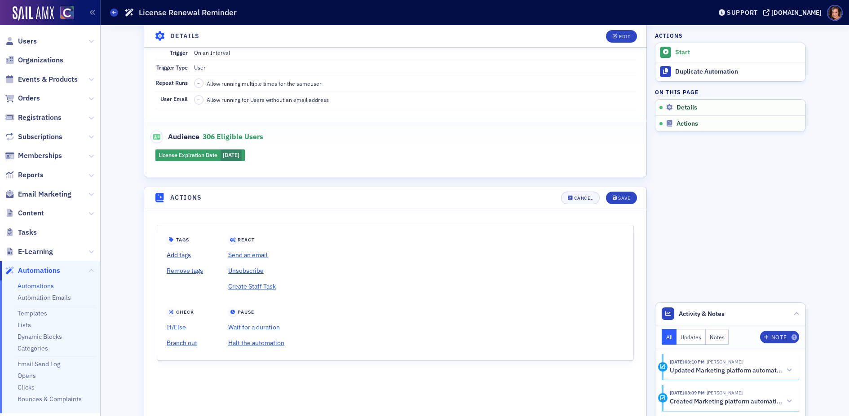
click at [178, 257] on link "Add tags" at bounding box center [185, 255] width 36 height 16
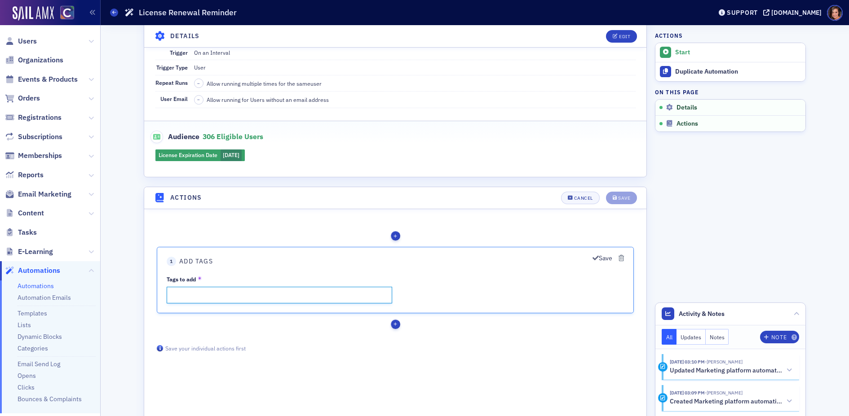
click at [272, 299] on input "Tags to add" at bounding box center [279, 295] width 225 height 17
click at [206, 296] on input "License-Renewal" at bounding box center [279, 295] width 225 height 17
type input "License-Renewal"
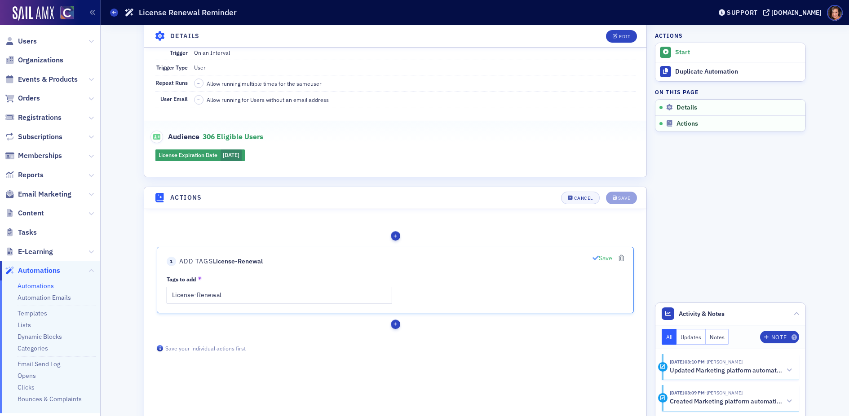
click at [597, 261] on icon "button" at bounding box center [595, 258] width 6 height 6
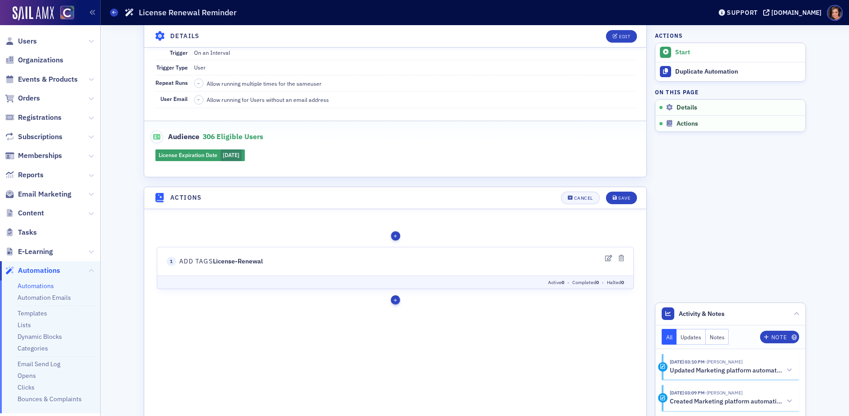
click at [396, 298] on div "button" at bounding box center [395, 299] width 9 height 9
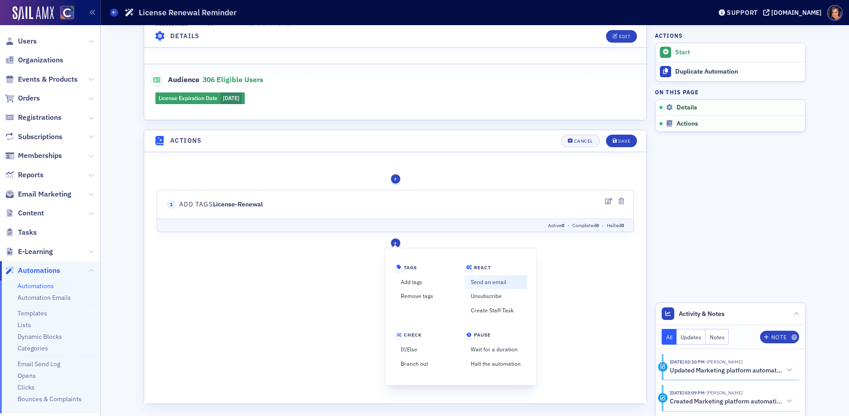
click at [491, 281] on link "Send an email" at bounding box center [495, 282] width 62 height 14
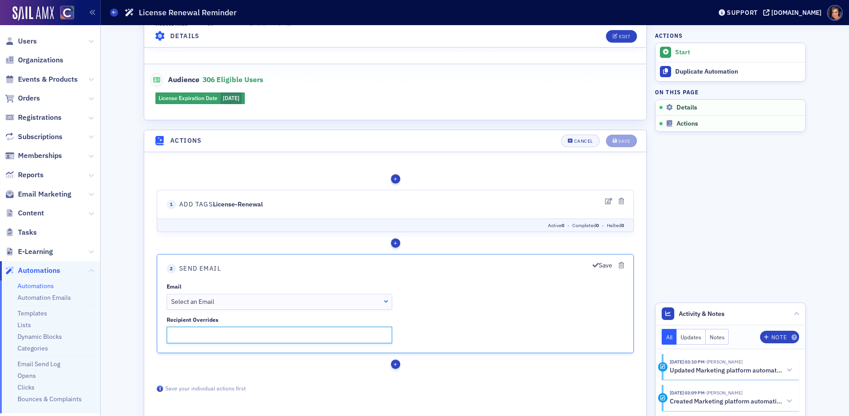
click at [273, 339] on input "Recipient Overrides" at bounding box center [279, 335] width 225 height 17
click at [201, 336] on input "license" at bounding box center [279, 335] width 225 height 17
type input "l"
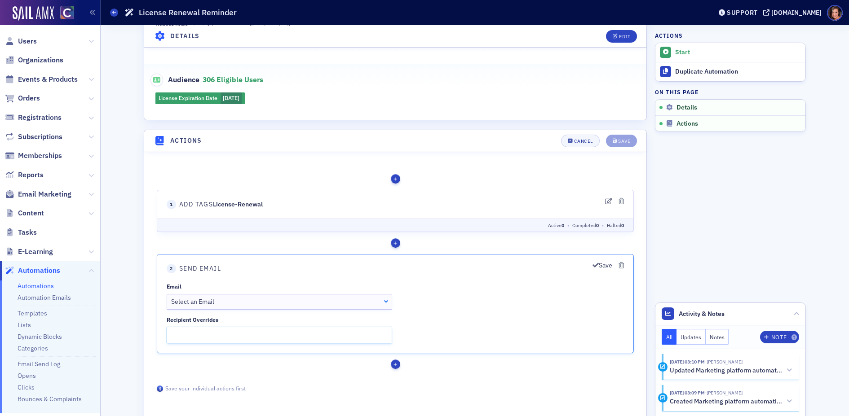
click at [217, 296] on div "Select an Email Select an Email" at bounding box center [279, 302] width 225 height 16
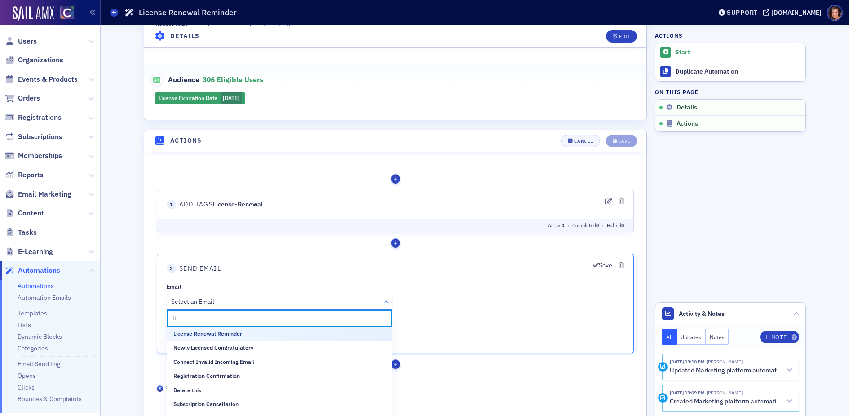
type input "lic"
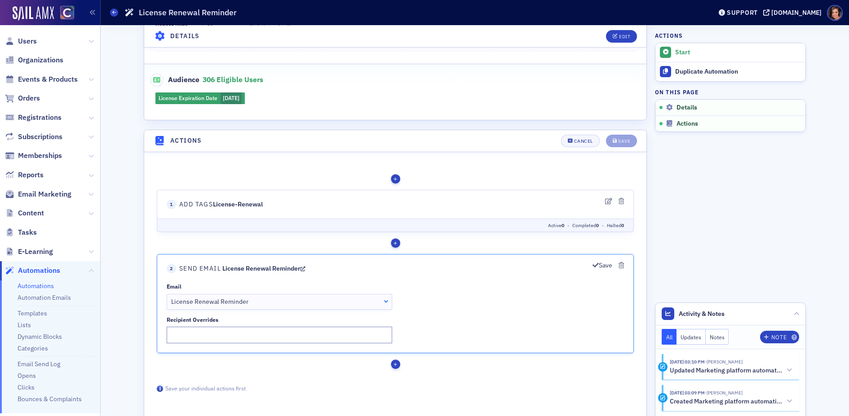
click at [514, 332] on div "Email License Renewal Reminder License Renewal Reminder Select an Email Order R…" at bounding box center [395, 313] width 457 height 61
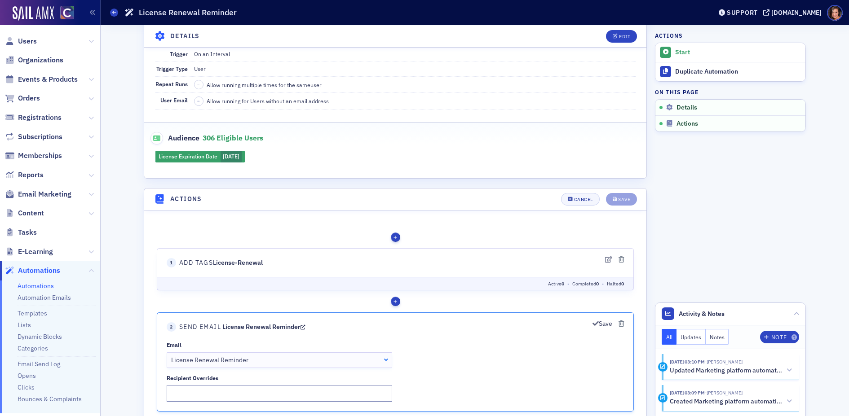
scroll to position [280, 0]
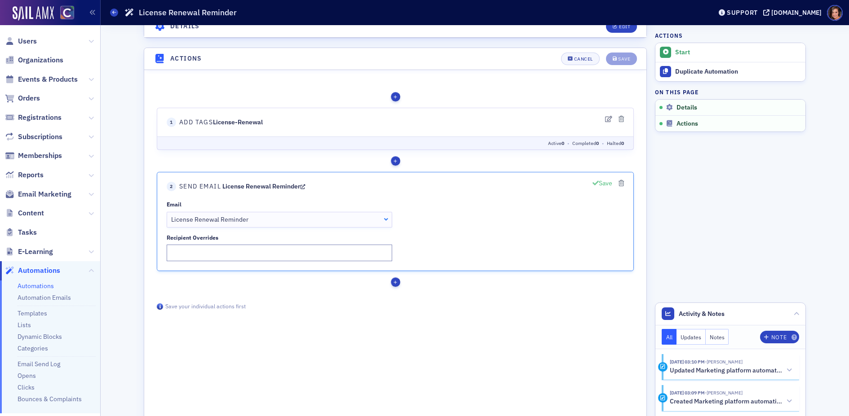
click at [605, 181] on button "Save" at bounding box center [602, 182] width 20 height 9
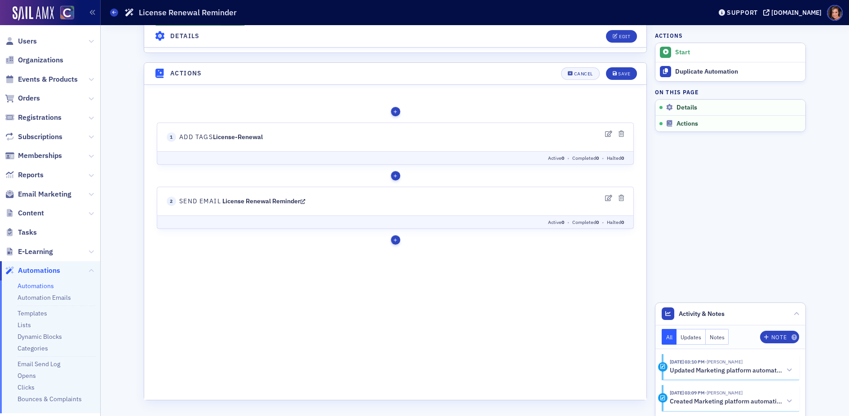
scroll to position [262, 0]
click at [393, 244] on div "button" at bounding box center [395, 242] width 9 height 9
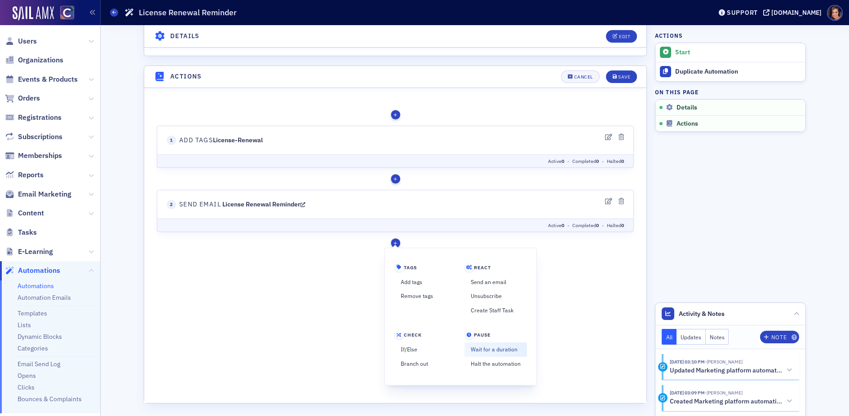
click at [499, 347] on link "Wait for a duration" at bounding box center [495, 349] width 62 height 14
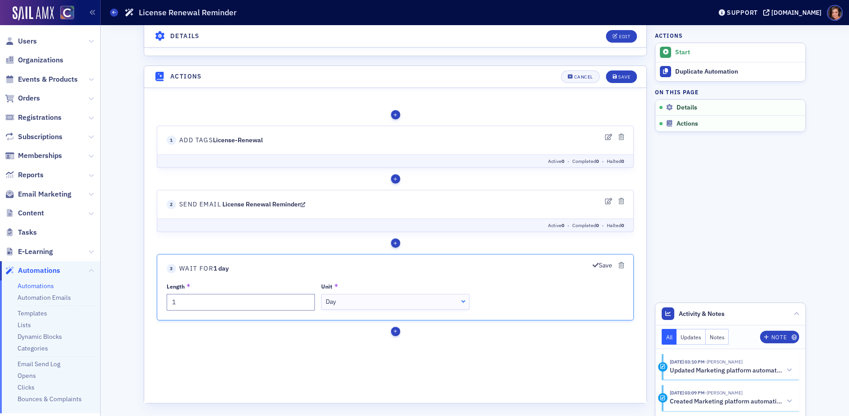
scroll to position [280, 0]
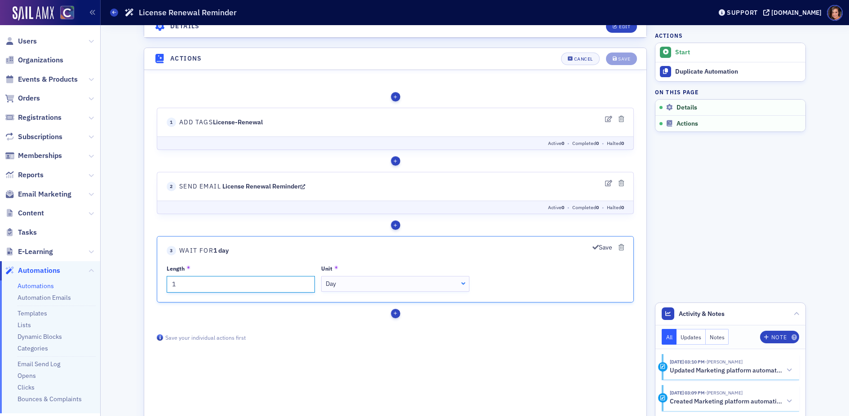
click at [259, 285] on input "1" at bounding box center [241, 284] width 148 height 17
click at [358, 283] on div "Day" at bounding box center [396, 283] width 140 height 9
click at [229, 287] on input "2" at bounding box center [241, 284] width 148 height 17
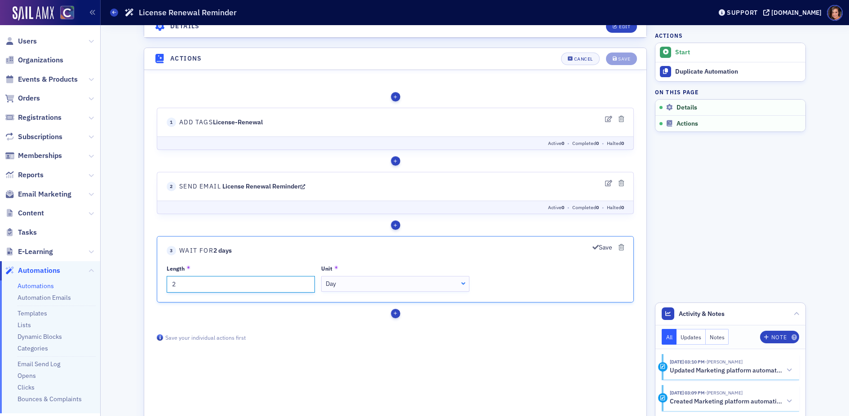
click at [229, 287] on input "2" at bounding box center [241, 284] width 148 height 17
type input "1"
drag, startPoint x: 397, startPoint y: 308, endPoint x: 484, endPoint y: 278, distance: 92.3
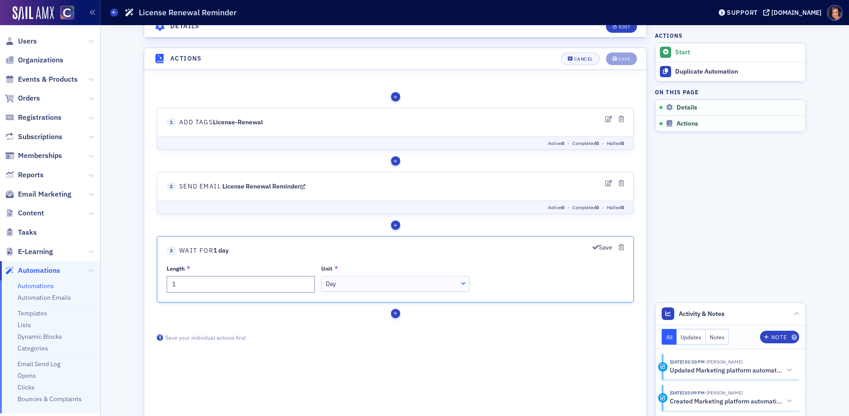
click at [484, 278] on div "Tags Add tags Remove tags React Send an email Unsubscribe" at bounding box center [395, 204] width 477 height 239
click at [395, 312] on span "button" at bounding box center [395, 313] width 0 height 3
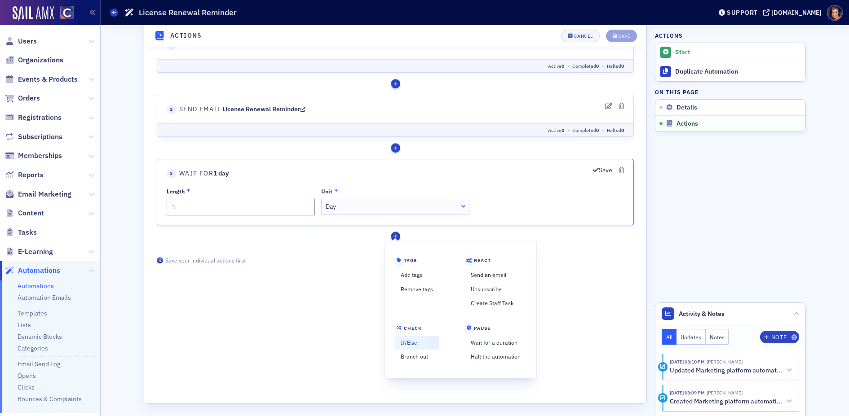
click at [417, 340] on link "If/Else" at bounding box center [416, 343] width 45 height 14
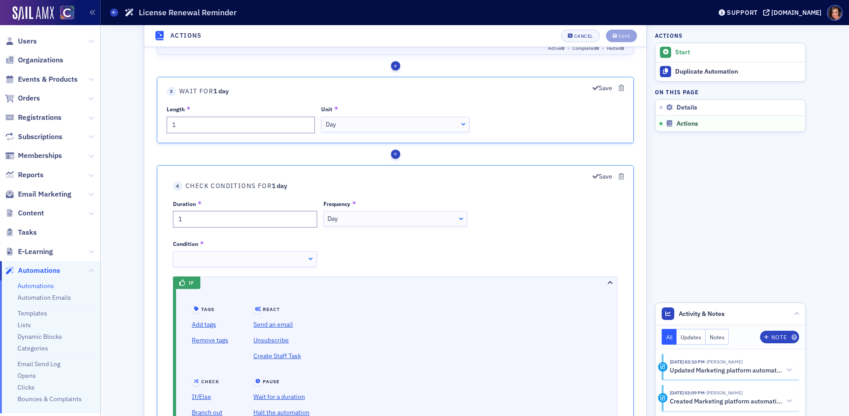
scroll to position [449, 0]
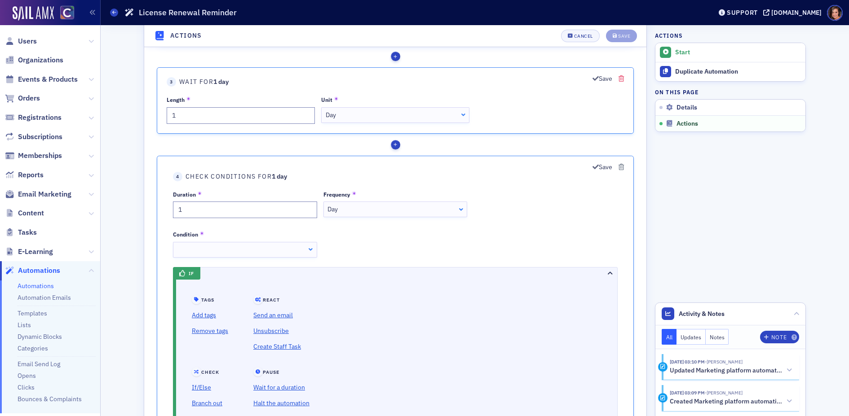
click at [621, 78] on icon "button" at bounding box center [621, 78] width 5 height 6
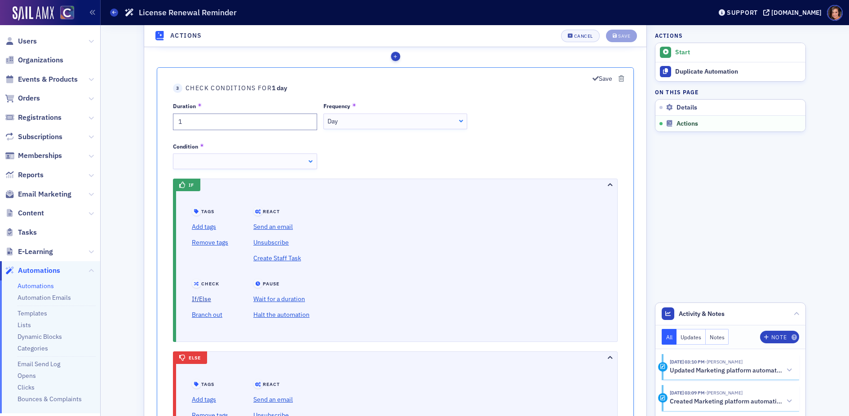
click at [202, 298] on link "If/Else" at bounding box center [210, 300] width 36 height 16
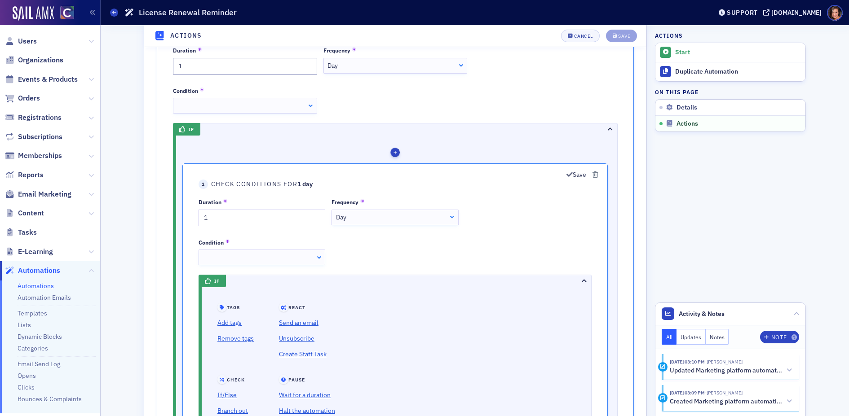
scroll to position [509, 0]
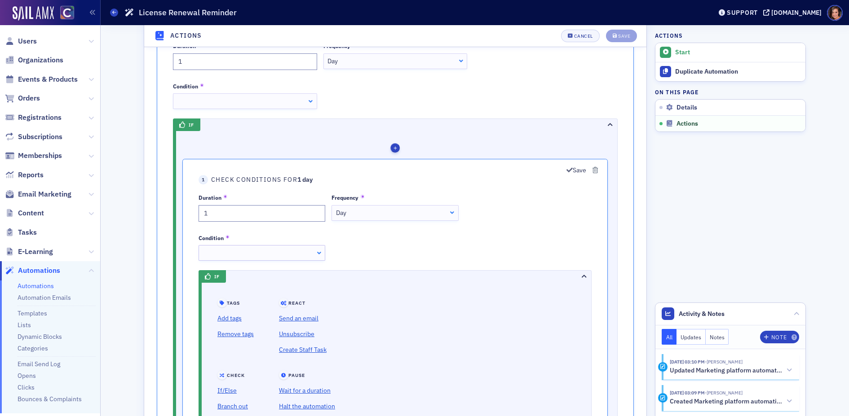
click at [258, 254] on div at bounding box center [262, 253] width 127 height 16
click at [386, 251] on div at bounding box center [395, 253] width 127 height 16
click at [509, 237] on div "Duration 1 Frequency Day Day Once Minute Hour Day Week Month Condition Has tag …" at bounding box center [395, 227] width 393 height 67
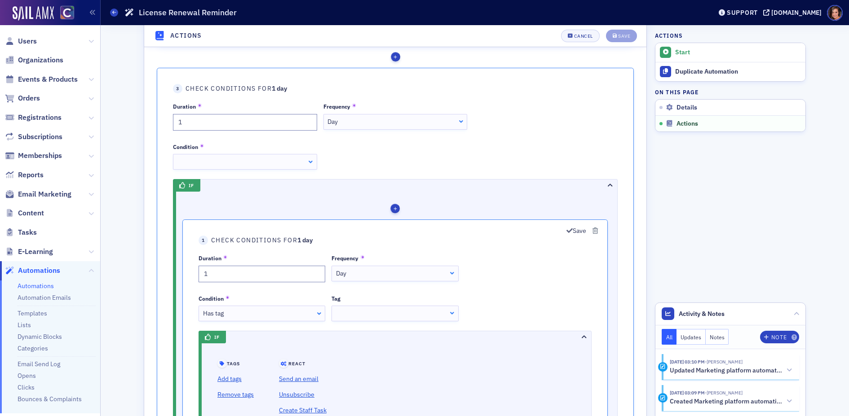
scroll to position [449, 0]
click at [351, 311] on div at bounding box center [395, 313] width 127 height 16
click at [531, 254] on div "Duration 1 Frequency Day Day Once Minute Hour Day Week Month Condition Has tag …" at bounding box center [395, 287] width 393 height 67
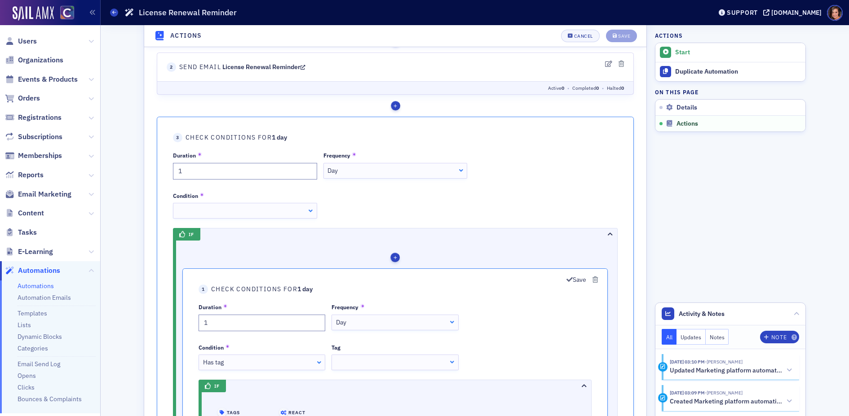
scroll to position [383, 0]
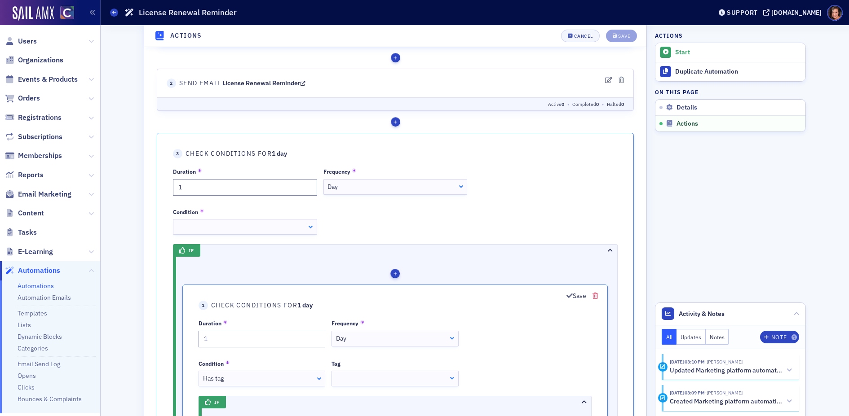
click at [595, 294] on icon "button" at bounding box center [594, 296] width 5 height 6
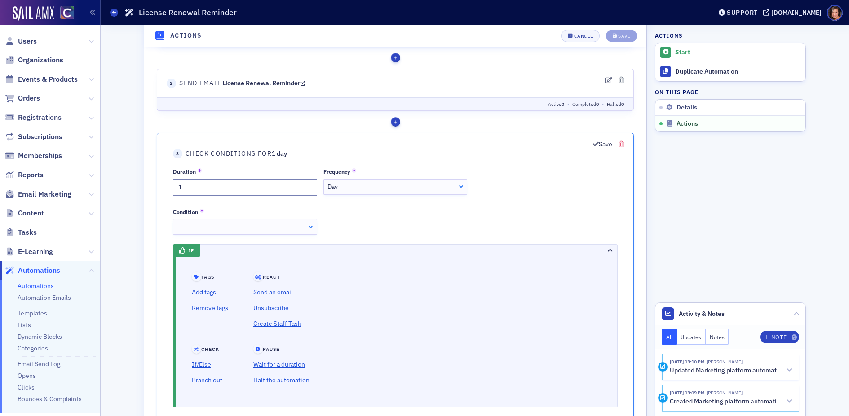
click at [620, 144] on icon "button" at bounding box center [621, 144] width 5 height 6
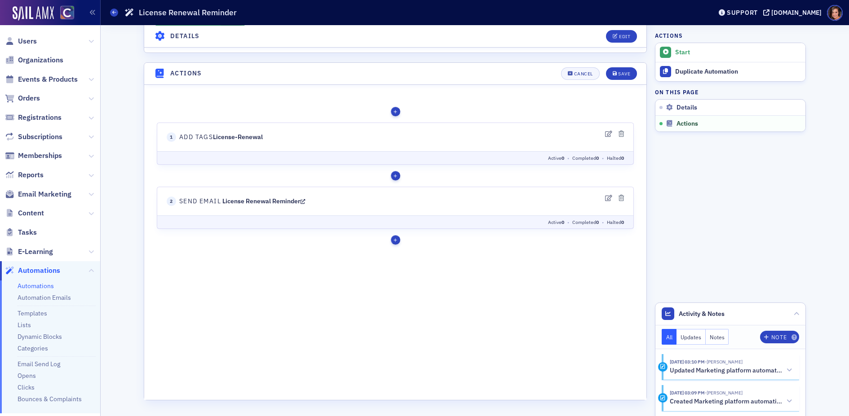
scroll to position [262, 0]
click at [621, 75] on div "Save" at bounding box center [624, 77] width 12 height 5
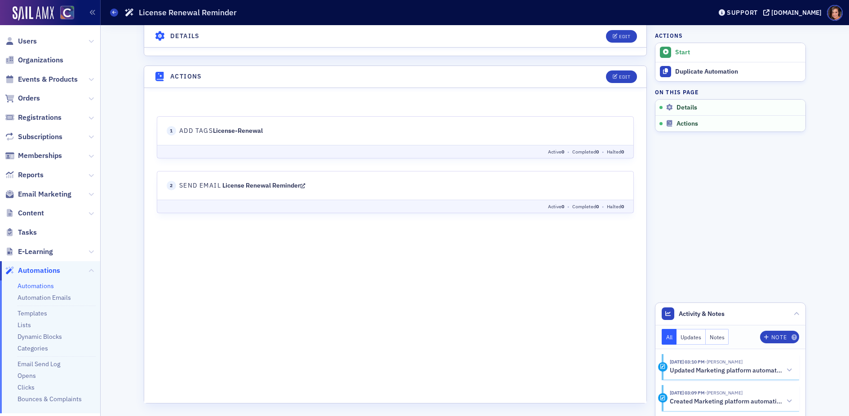
scroll to position [234, 0]
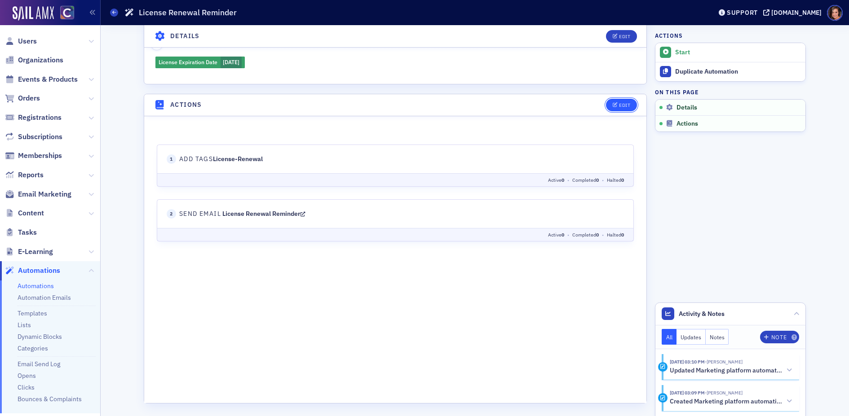
click at [625, 103] on div "Edit" at bounding box center [624, 105] width 11 height 5
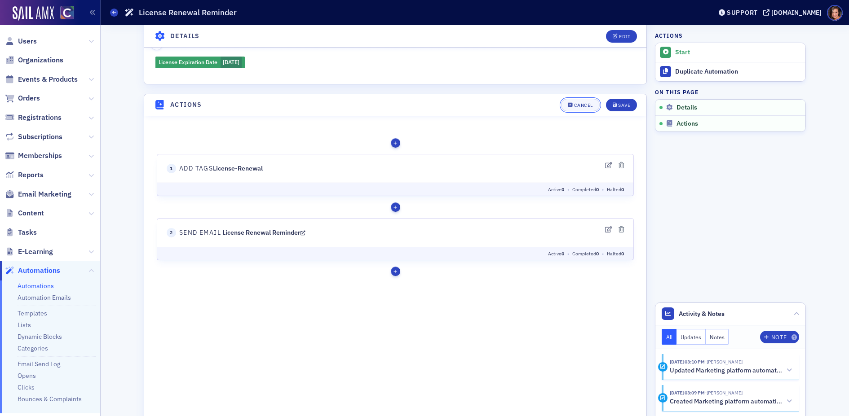
scroll to position [261, 0]
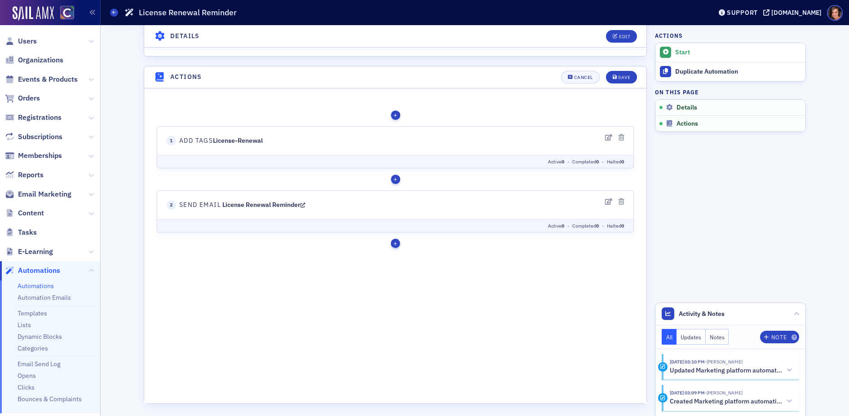
click at [396, 243] on div "button" at bounding box center [395, 243] width 9 height 9
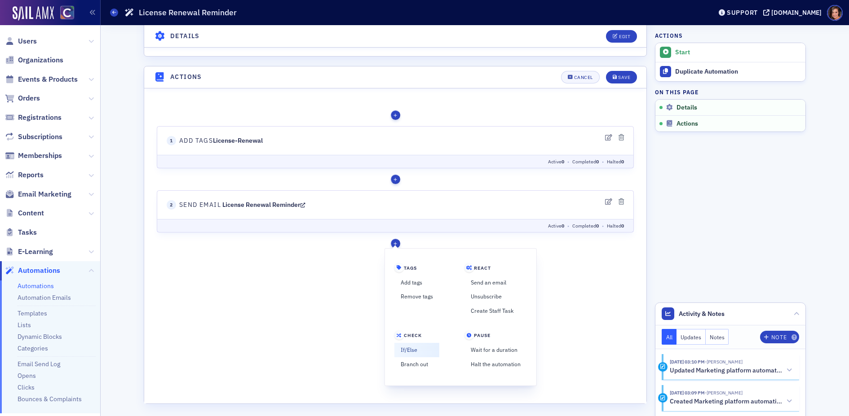
click at [400, 349] on link "If/Else" at bounding box center [416, 350] width 45 height 14
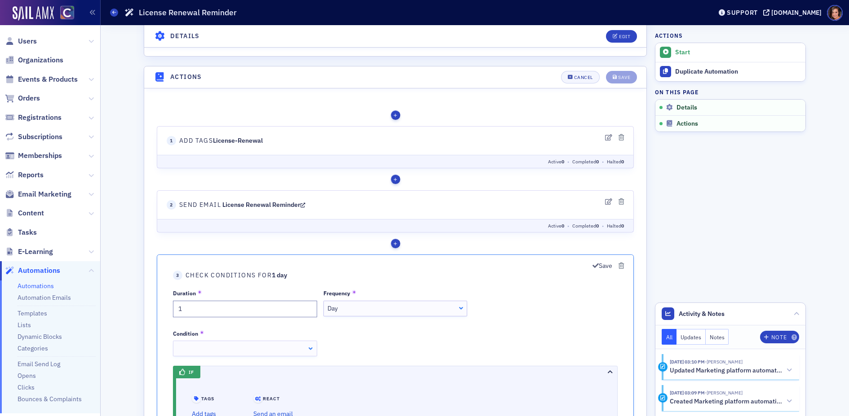
click at [349, 305] on div "Day" at bounding box center [394, 308] width 135 height 9
click at [549, 346] on div "Duration 1 Frequency Week Week Once Minute Hour Day Week Month Condition Passes…" at bounding box center [395, 322] width 445 height 67
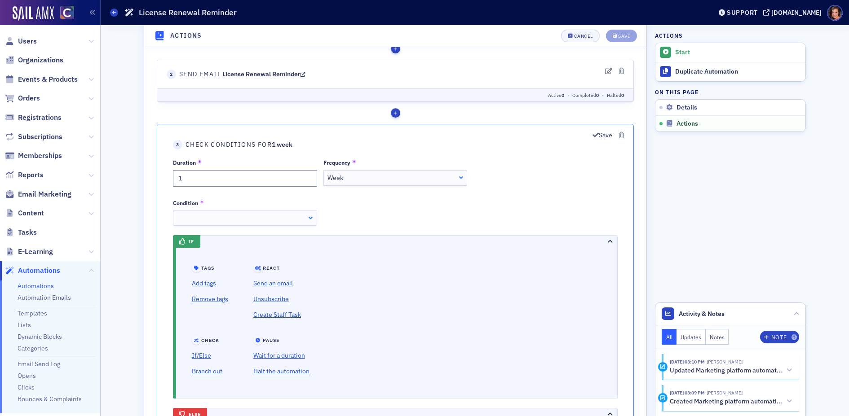
scroll to position [395, 0]
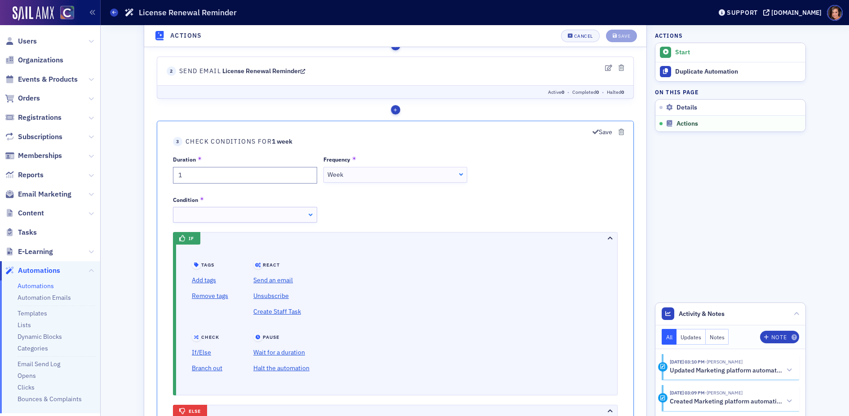
click at [298, 209] on div at bounding box center [245, 215] width 144 height 16
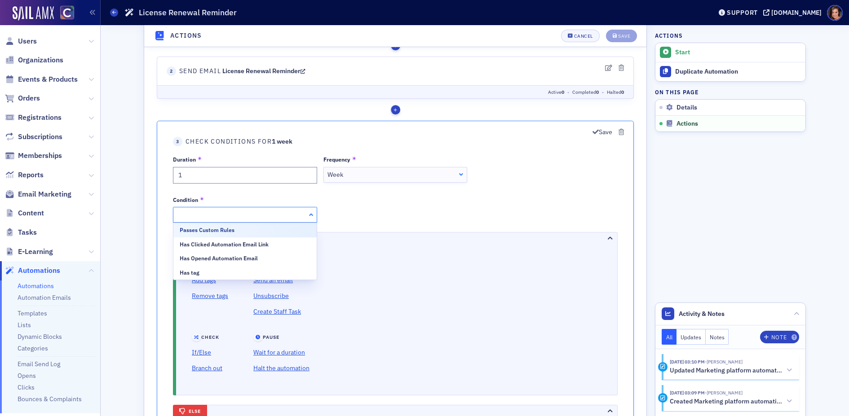
click at [296, 208] on div at bounding box center [245, 215] width 144 height 16
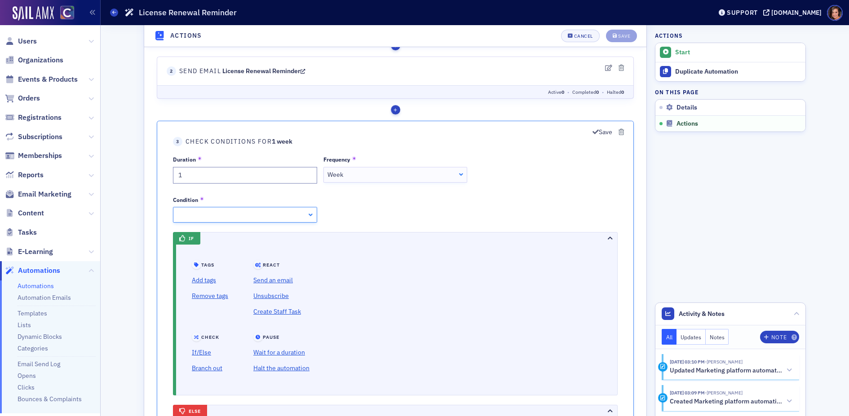
click at [296, 208] on div at bounding box center [245, 215] width 144 height 16
click at [365, 209] on div at bounding box center [395, 215] width 144 height 16
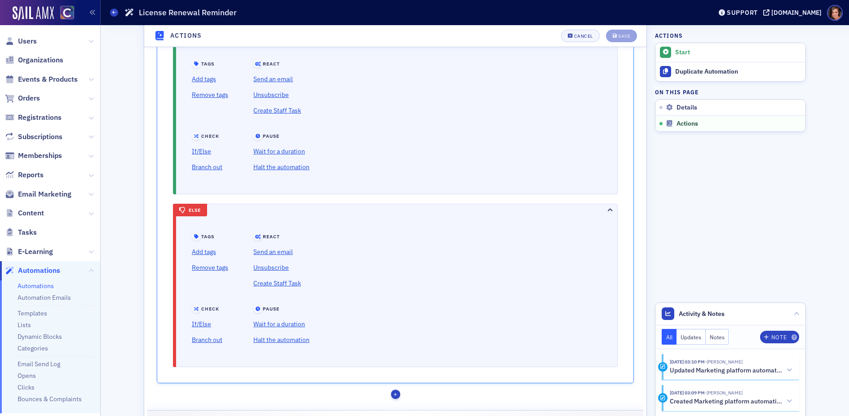
scroll to position [599, 0]
click at [292, 336] on link "Halt the automation" at bounding box center [281, 338] width 56 height 16
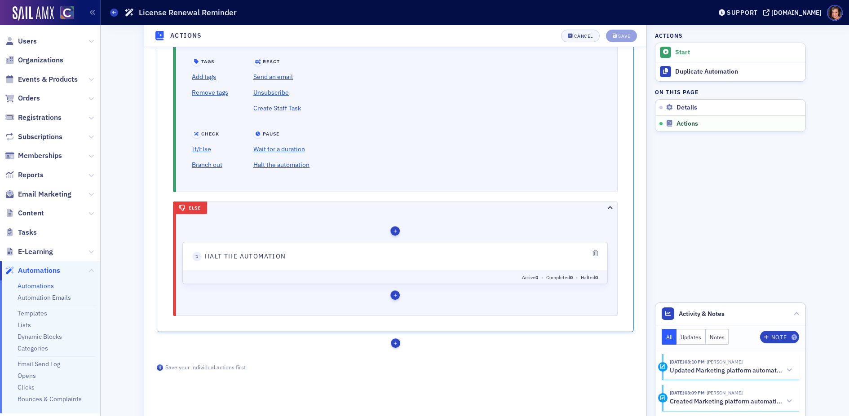
scroll to position [432, 0]
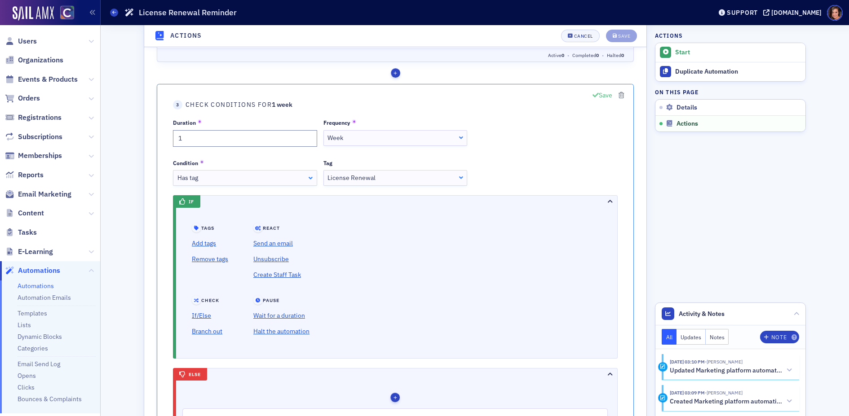
click at [604, 94] on button "Save" at bounding box center [602, 95] width 20 height 9
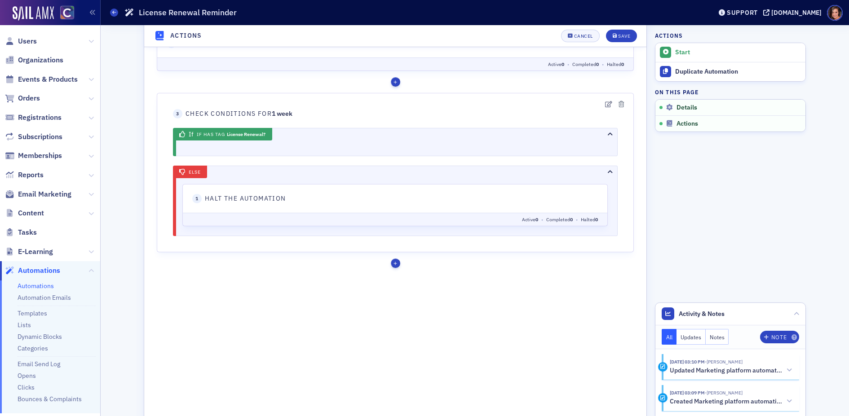
scroll to position [442, 0]
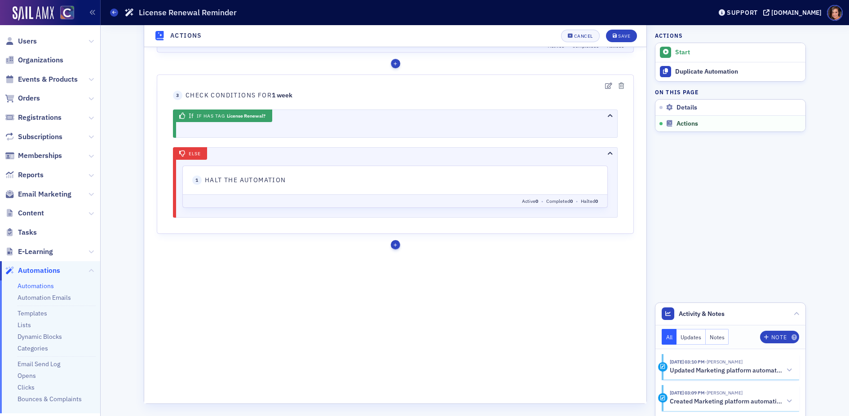
click at [398, 244] on div "button" at bounding box center [395, 244] width 9 height 9
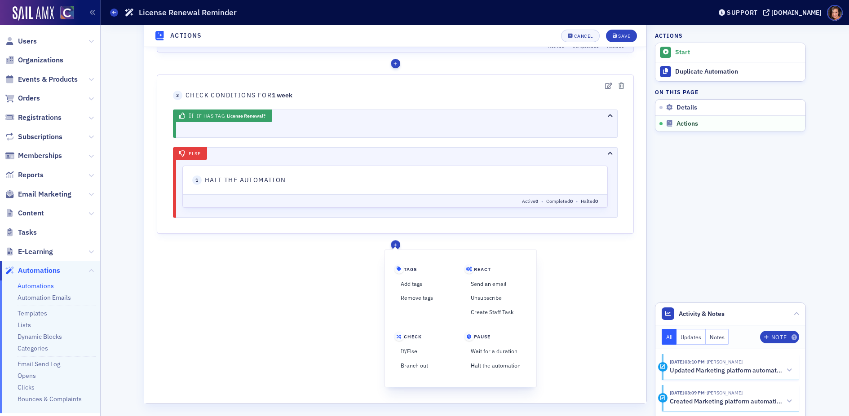
click at [349, 361] on body "Tags Add tags Remove tags React" at bounding box center [395, 157] width 502 height 498
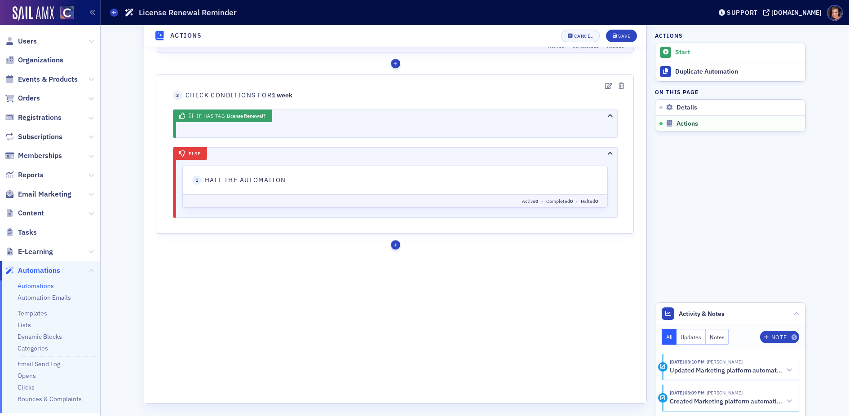
click at [425, 351] on body "Tags Add tags Remove tags React" at bounding box center [395, 157] width 502 height 498
click at [393, 243] on div "button" at bounding box center [395, 244] width 9 height 9
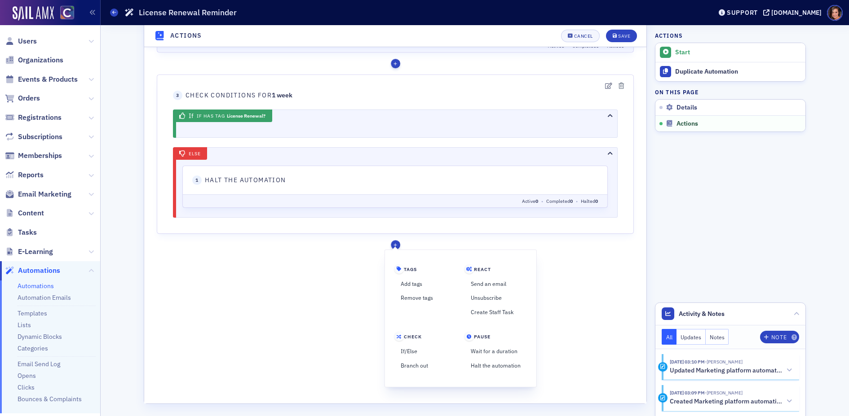
click at [588, 282] on div "Tags Add tags Remove tags React Send an email" at bounding box center [395, 135] width 477 height 422
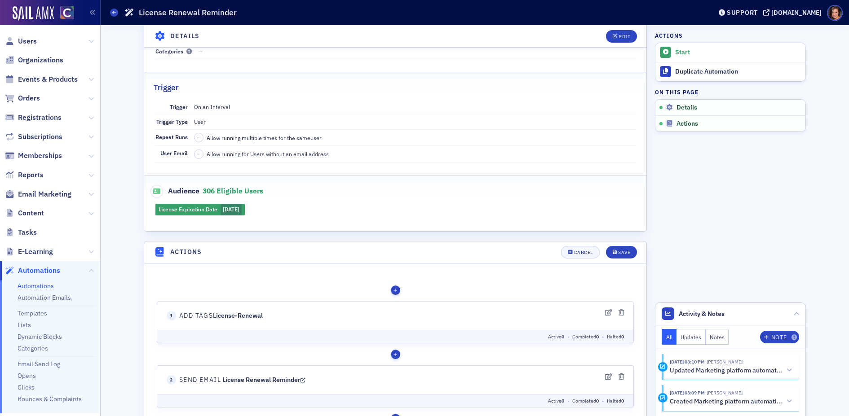
scroll to position [210, 0]
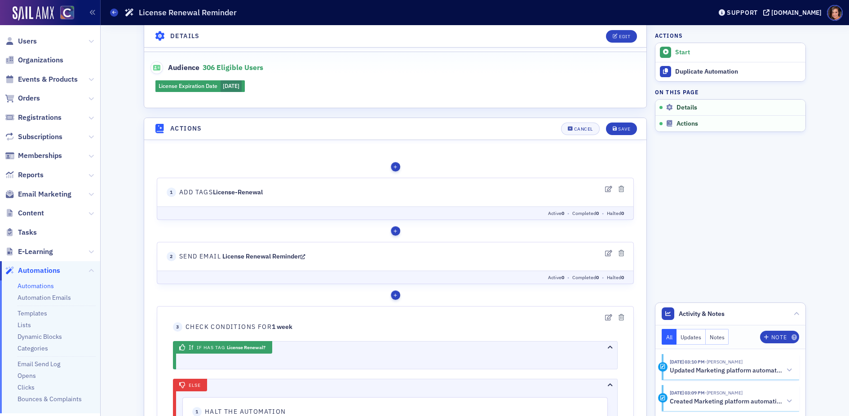
click at [305, 258] on icon at bounding box center [303, 256] width 5 height 6
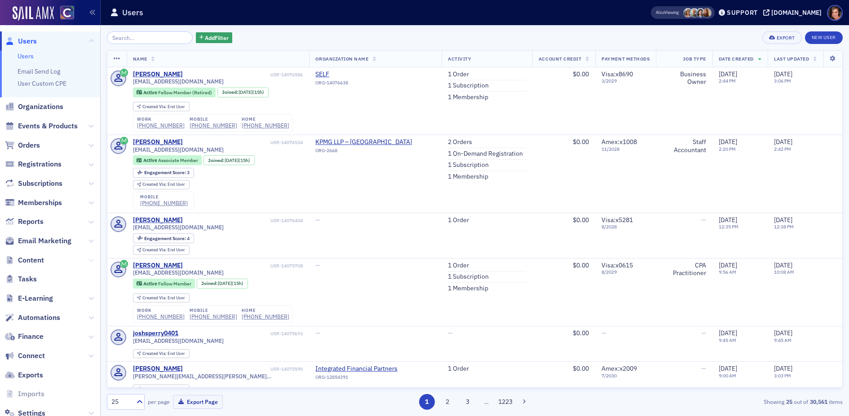
scroll to position [25, 0]
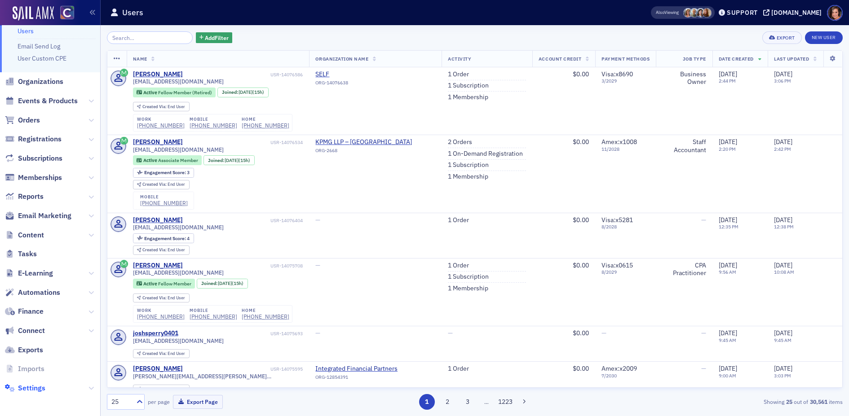
click at [29, 389] on span "Settings" at bounding box center [31, 389] width 27 height 10
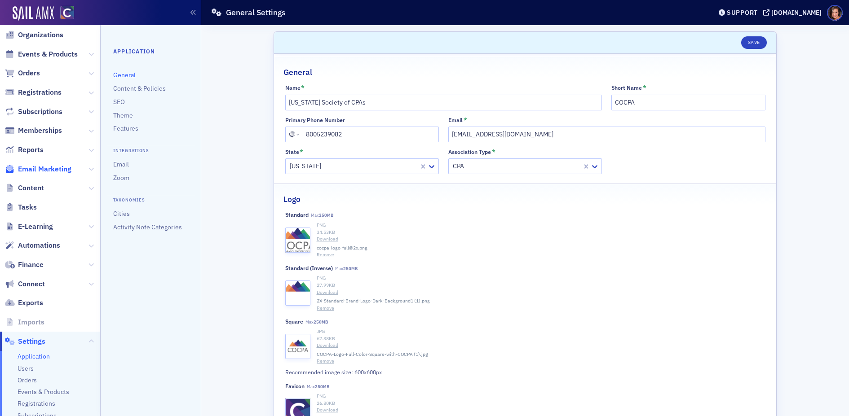
click at [57, 171] on span "Email Marketing" at bounding box center [44, 169] width 53 height 10
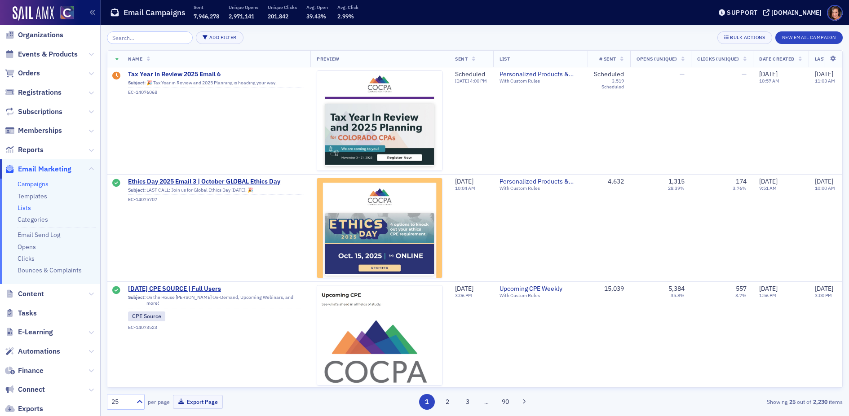
click at [25, 209] on link "Lists" at bounding box center [24, 208] width 13 height 8
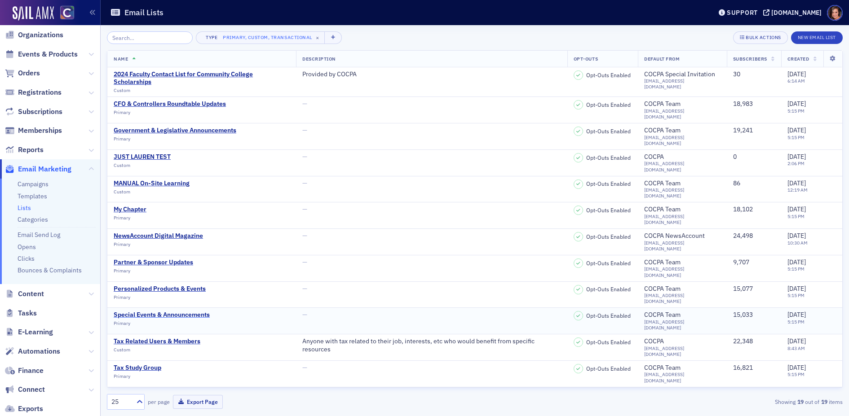
click at [183, 311] on div "Special Events & Announcements" at bounding box center [162, 315] width 96 height 8
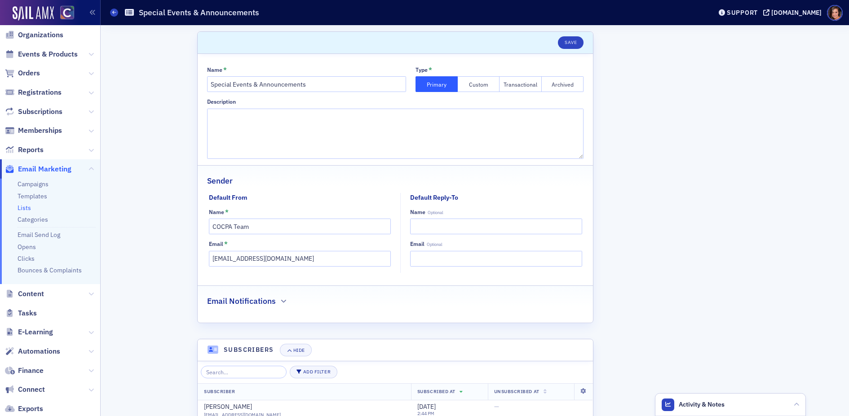
scroll to position [355, 0]
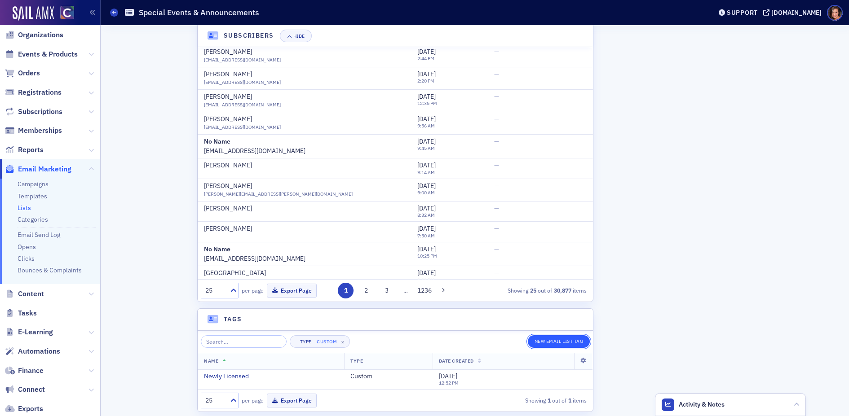
click at [554, 340] on link "New Email List Tag" at bounding box center [559, 342] width 62 height 13
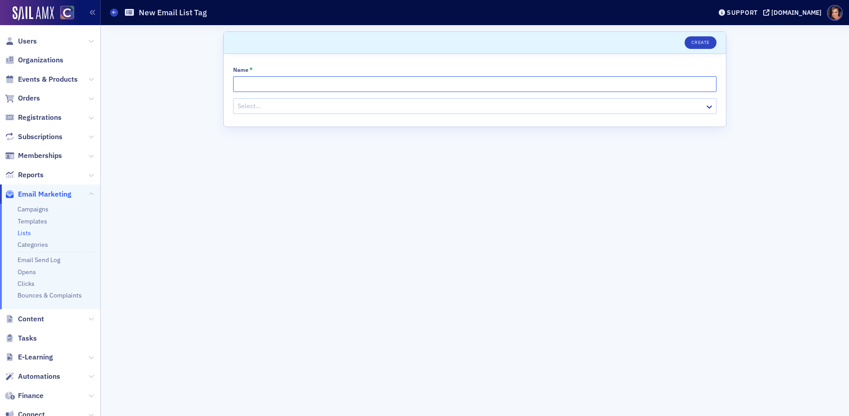
click at [324, 87] on input "Name *" at bounding box center [474, 84] width 483 height 16
paste input "License-Renewal"
click at [260, 87] on input "License-Renewal" at bounding box center [474, 84] width 483 height 16
type input "License Renewal"
click at [709, 45] on button "Create" at bounding box center [701, 42] width 32 height 13
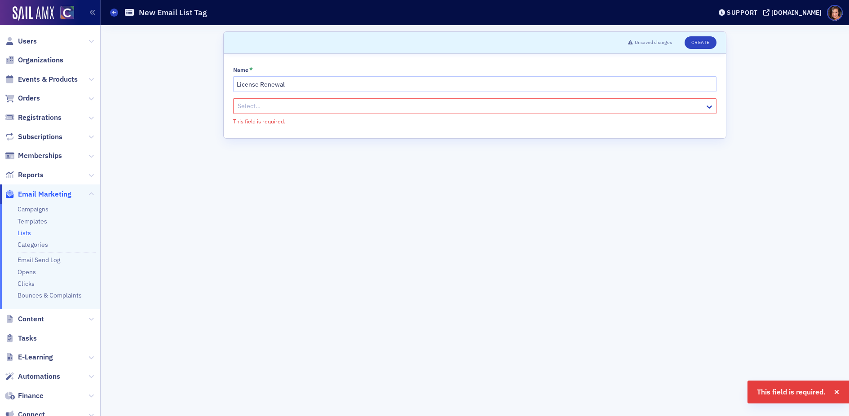
click at [580, 103] on div at bounding box center [470, 106] width 467 height 11
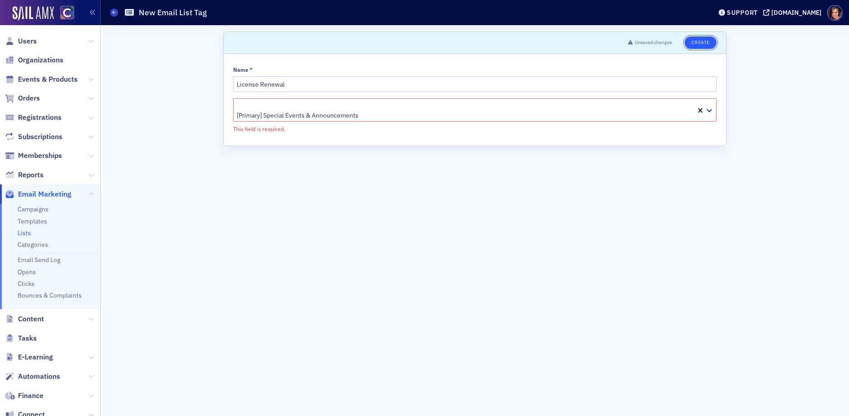
click at [694, 38] on button "Create" at bounding box center [701, 42] width 32 height 13
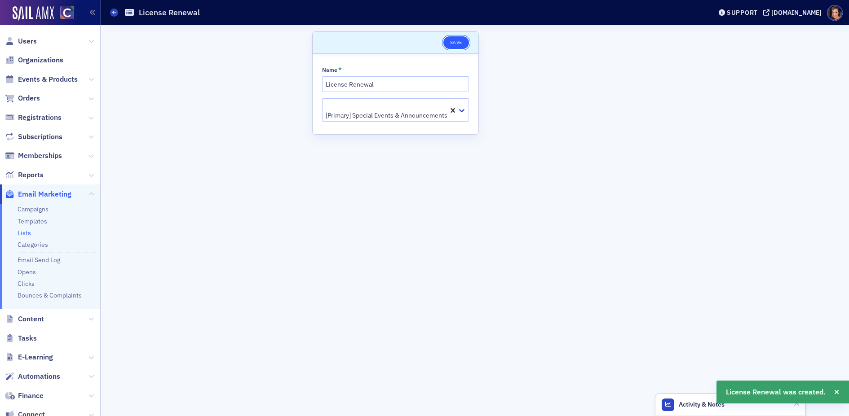
click at [457, 40] on button "Save" at bounding box center [456, 42] width 26 height 13
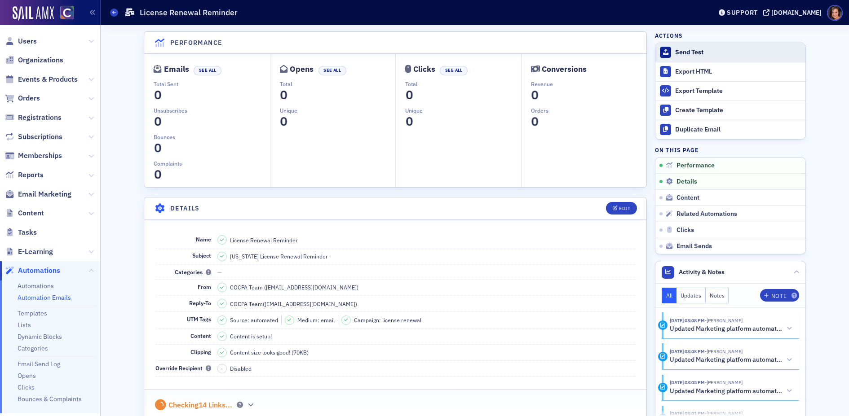
click at [692, 55] on div "Send Test" at bounding box center [738, 53] width 126 height 8
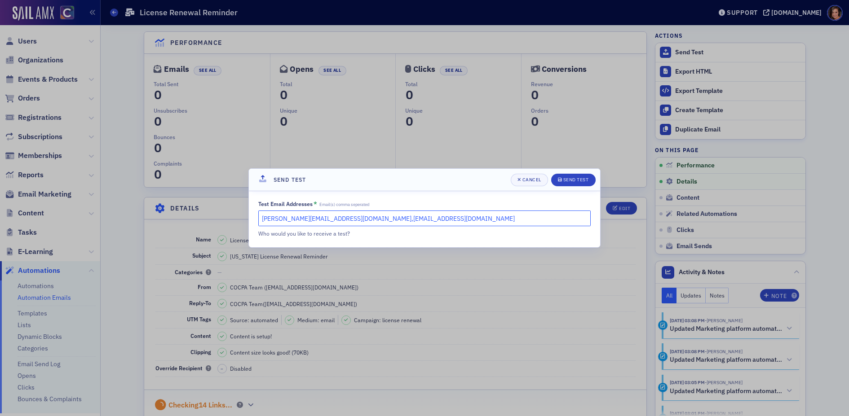
click at [345, 217] on input "katie@blueoceanideas.com,lauren@blueoceanideas.com" at bounding box center [424, 219] width 332 height 16
type input "lindsay@cocpa.org"
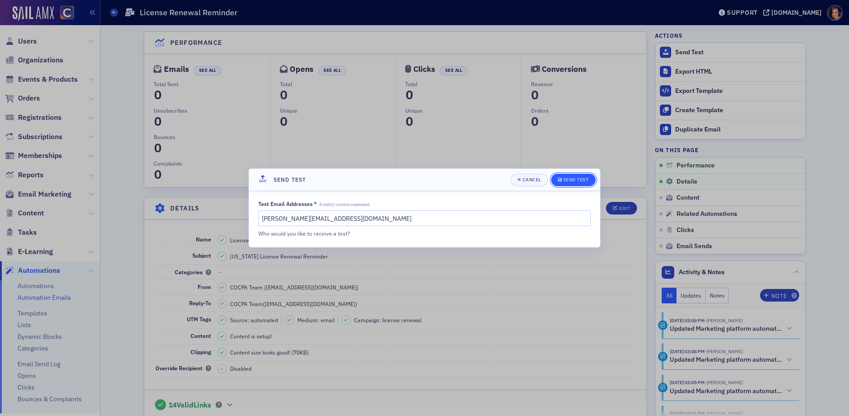
click at [581, 179] on div "Send Test" at bounding box center [576, 179] width 26 height 5
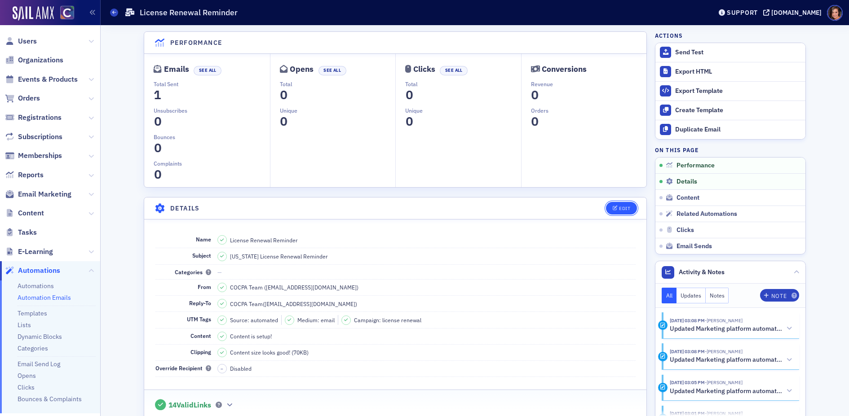
click at [626, 203] on button "Edit" at bounding box center [621, 208] width 31 height 13
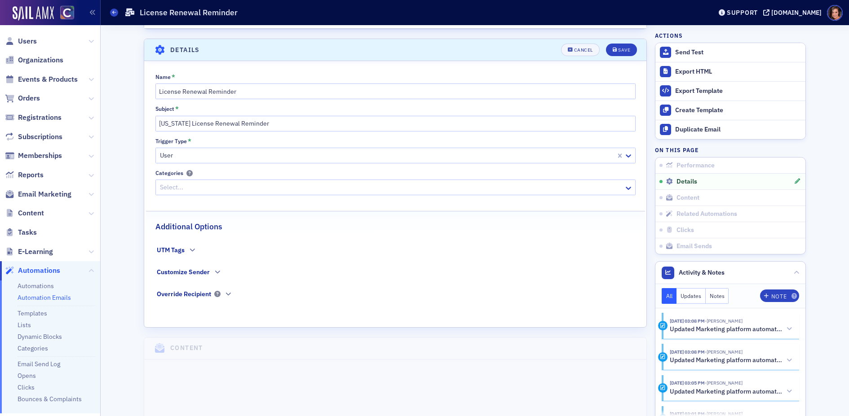
scroll to position [167, 0]
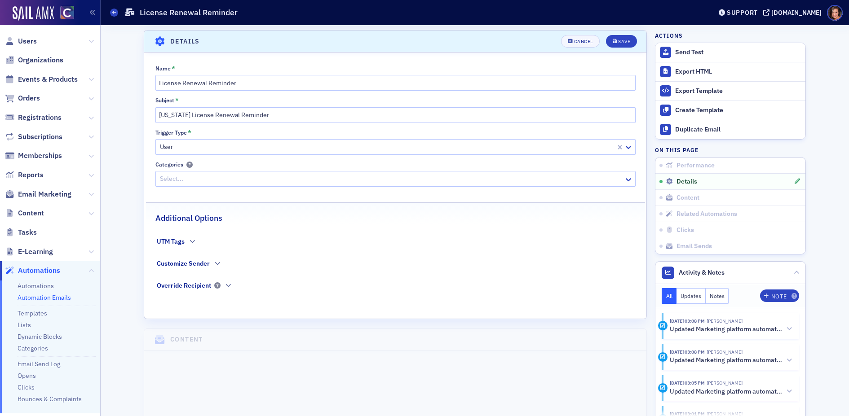
click at [217, 259] on div "Customize Sender" at bounding box center [189, 265] width 65 height 13
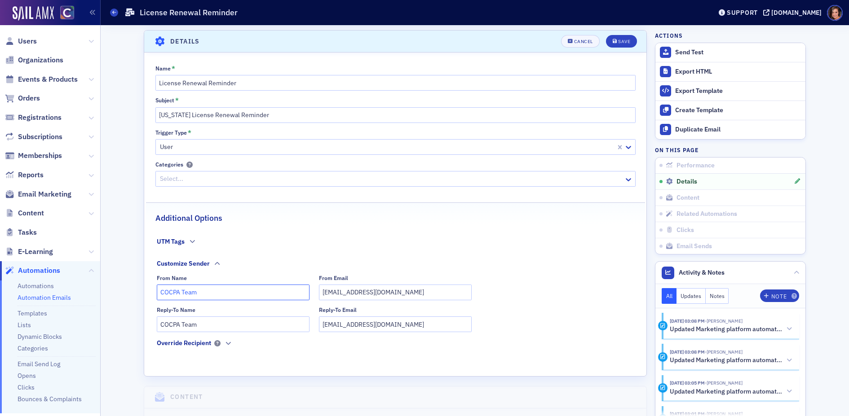
click at [199, 288] on input "COCPA Team" at bounding box center [233, 293] width 153 height 16
paste input "Member Services"
type input "COCPA Member Services"
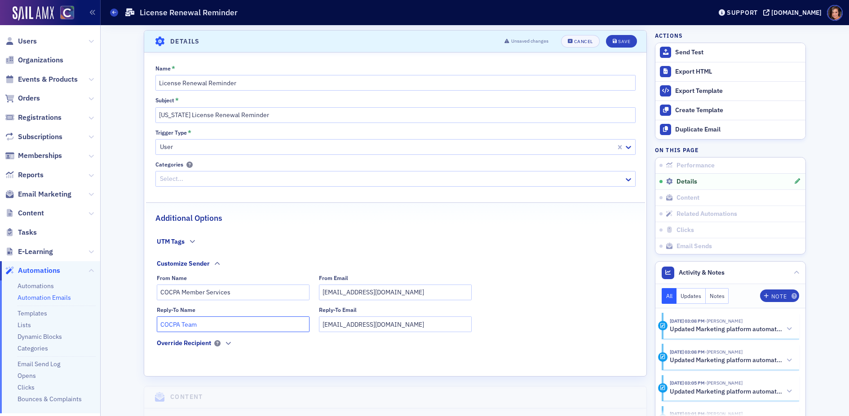
click at [212, 321] on input "COCPA Team" at bounding box center [233, 325] width 153 height 16
paste input "Member Services"
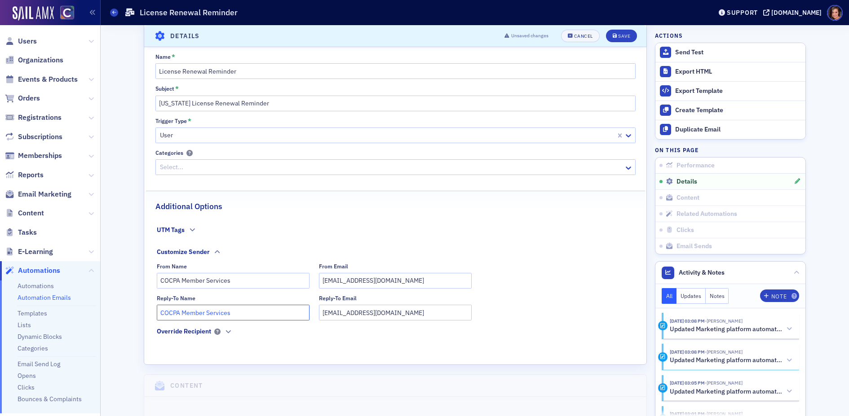
scroll to position [0, 0]
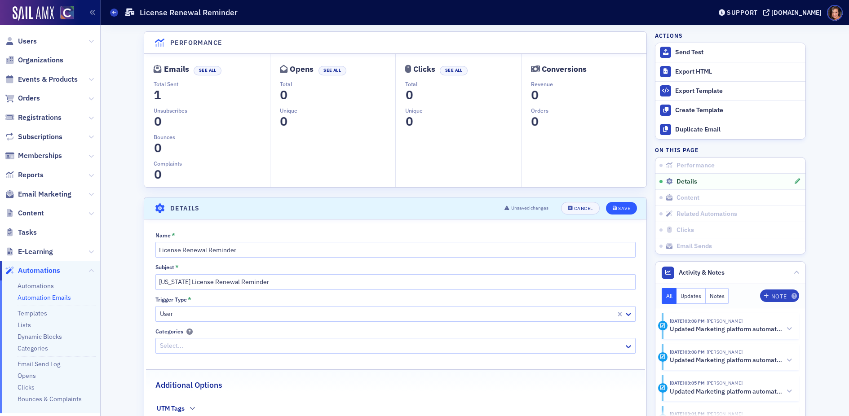
type input "COCPA Member Services"
click at [623, 203] on button "Save" at bounding box center [621, 208] width 31 height 13
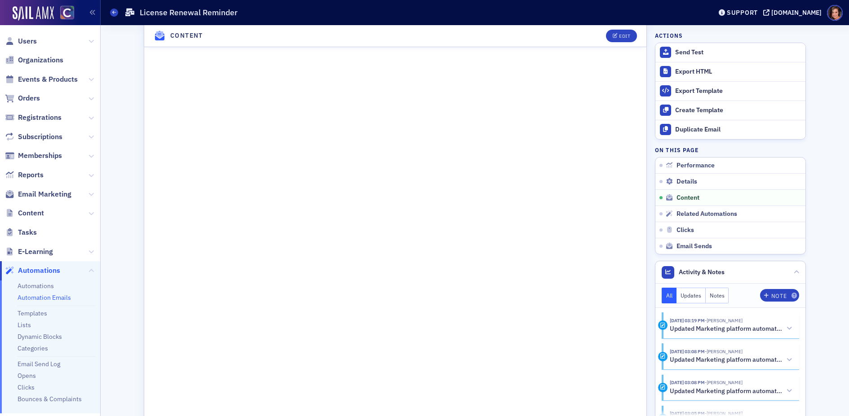
scroll to position [813, 0]
